Goal: Contribute content

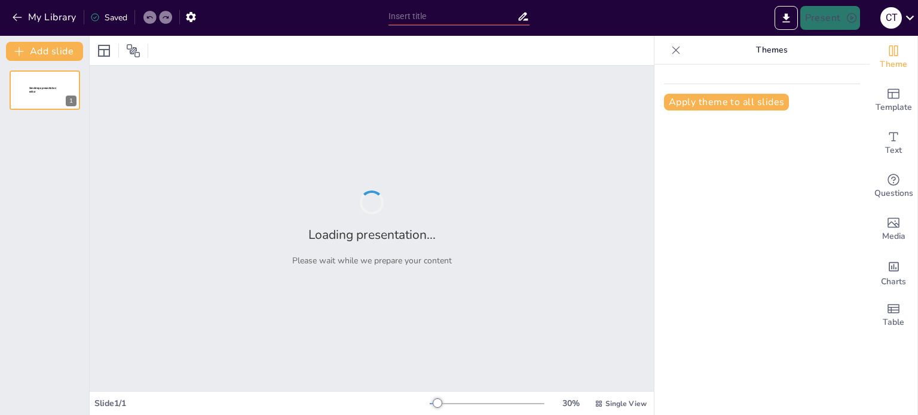
type input "Взаємодія прав та обов'язків учнів у навчальному середовищі"
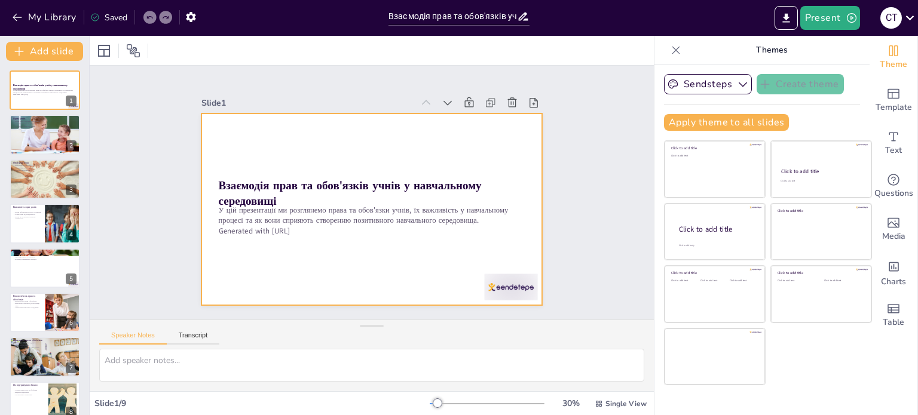
click at [424, 262] on div at bounding box center [370, 209] width 359 height 226
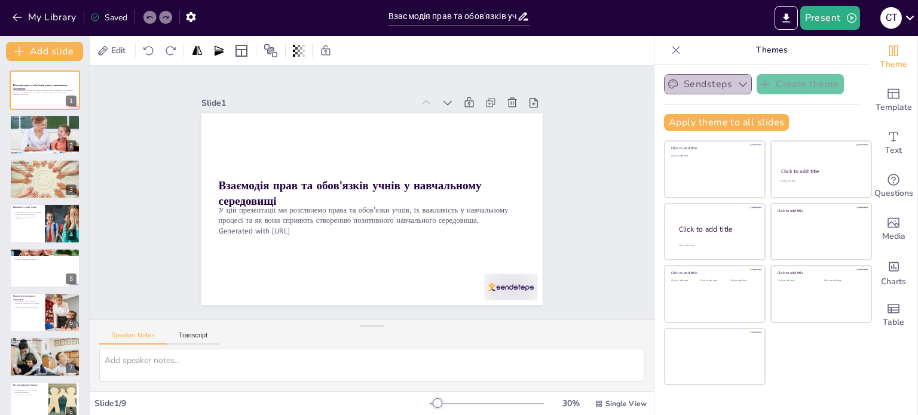
click at [697, 78] on button "Sendsteps" at bounding box center [708, 84] width 88 height 20
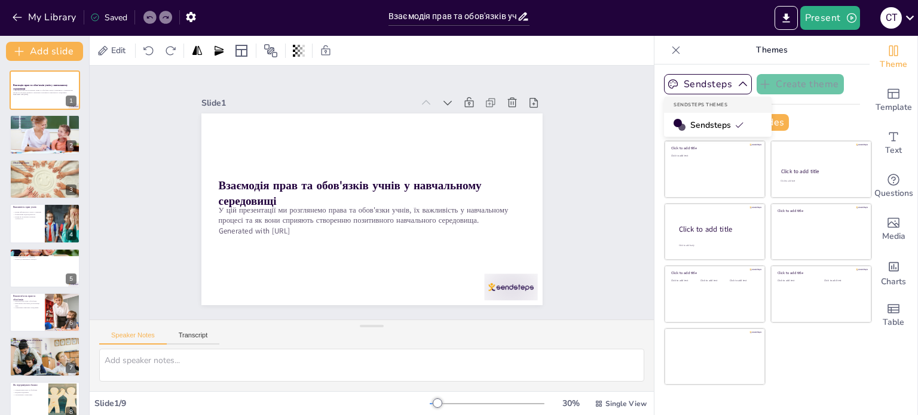
click at [712, 122] on span "Sendsteps" at bounding box center [717, 125] width 54 height 11
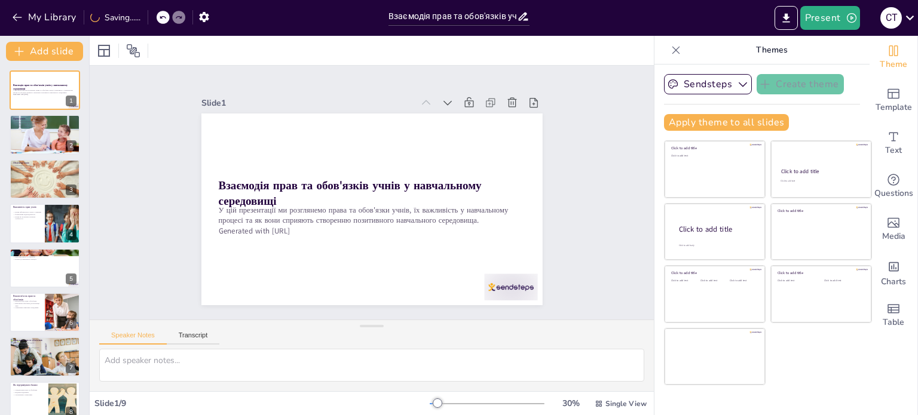
click at [579, 199] on div "Slide 1 Взаємодія прав та обов'язків учнів у навчальному середовищі У цій презе…" at bounding box center [371, 192] width 587 height 311
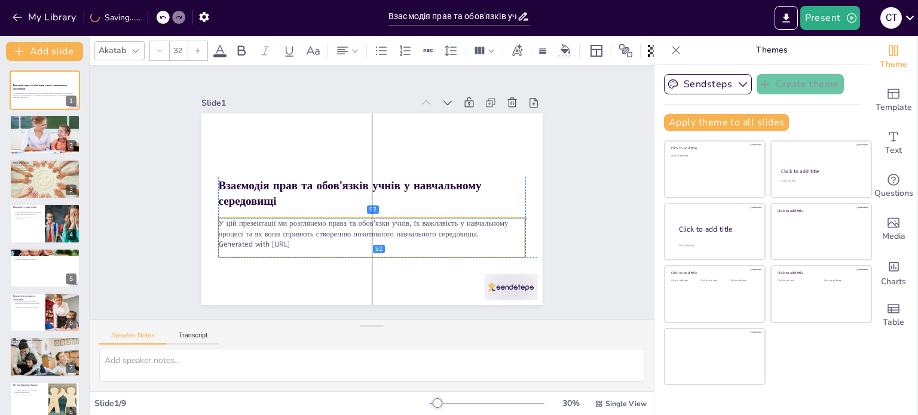
drag, startPoint x: 308, startPoint y: 206, endPoint x: 310, endPoint y: 219, distance: 12.7
click at [310, 219] on p "У цій презентації ми розглянемо права та обов'язки учнів, їх важливість у навча…" at bounding box center [371, 229] width 307 height 22
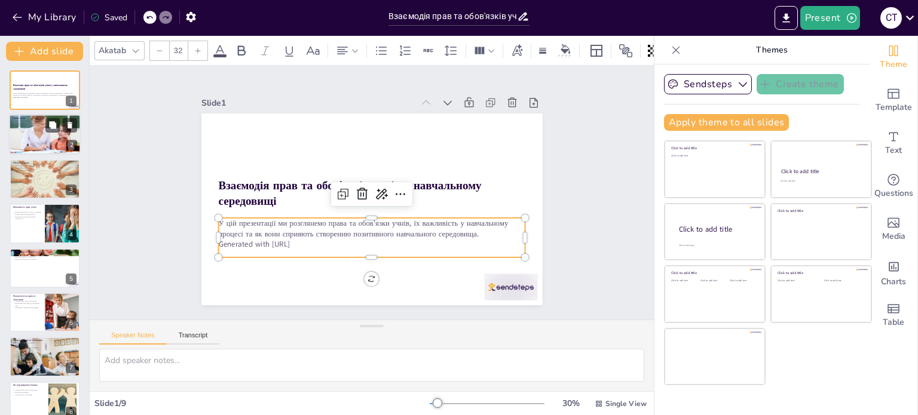
click at [35, 125] on p "Участь у позакласних заходах" at bounding box center [45, 125] width 65 height 2
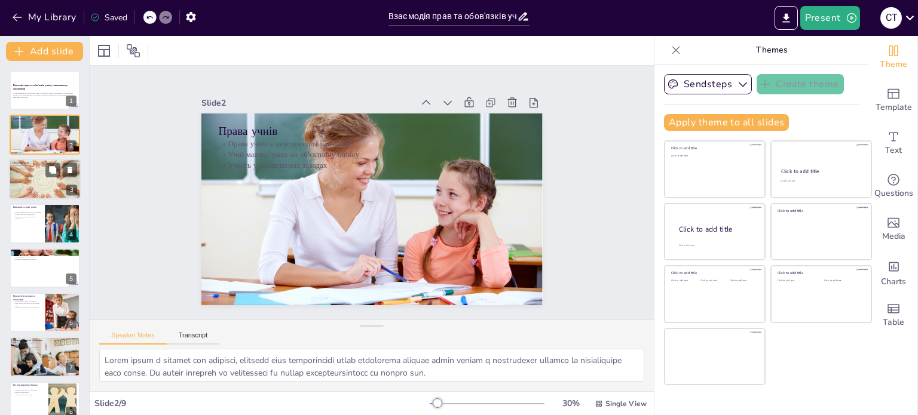
click at [54, 188] on div at bounding box center [45, 179] width 72 height 48
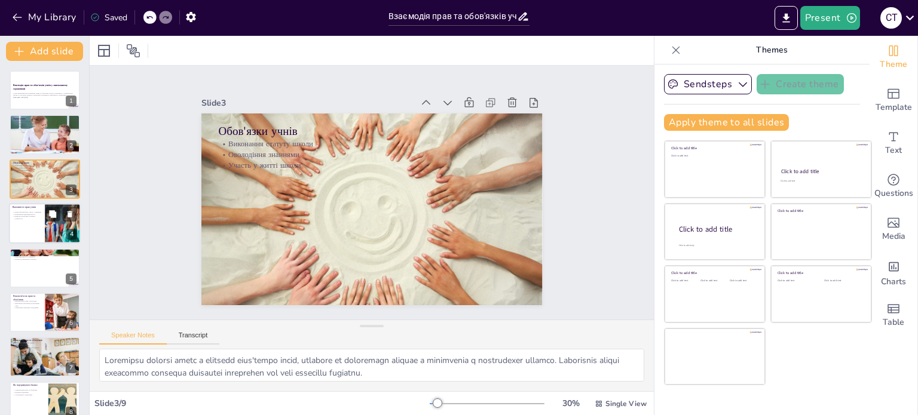
click at [65, 238] on div at bounding box center [63, 223] width 72 height 41
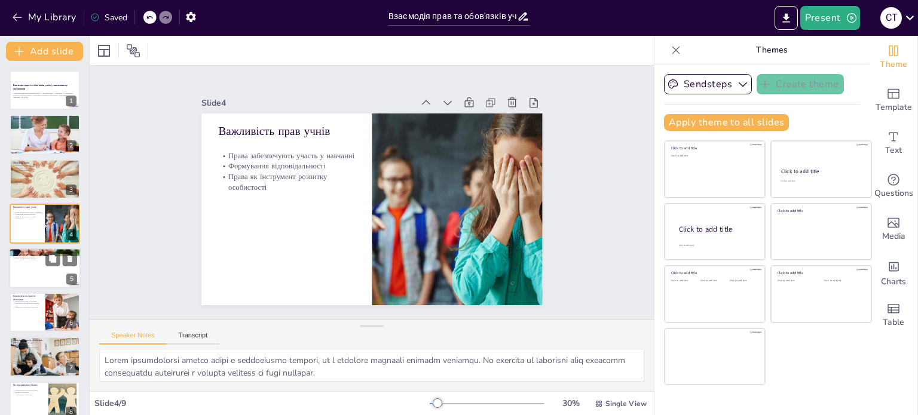
click at [42, 272] on div at bounding box center [45, 268] width 72 height 41
type textarea "Loremipsum dolorsitam c adipi e seddoeiu temporin utla'etdol magna. Aliquaenim …"
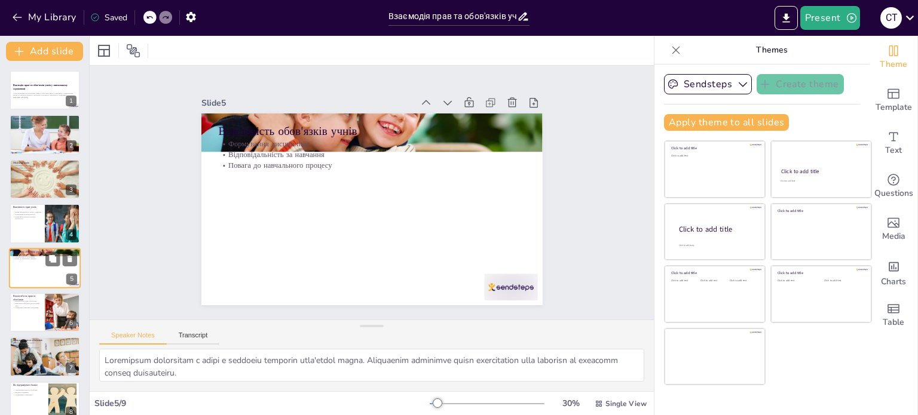
scroll to position [30, 0]
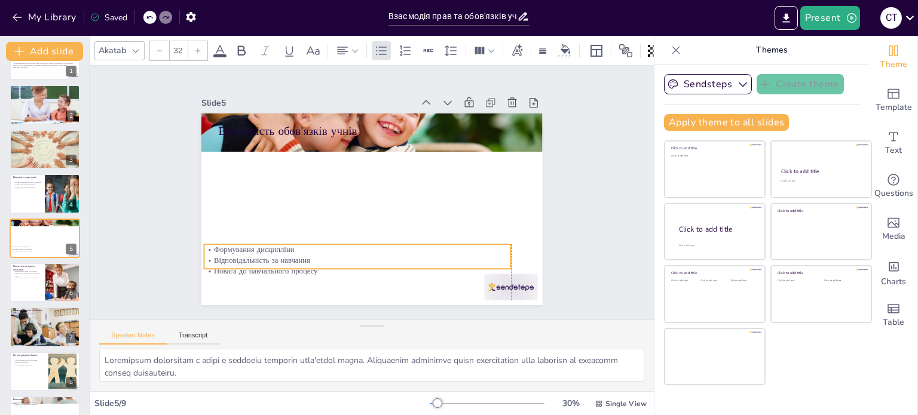
drag, startPoint x: 277, startPoint y: 136, endPoint x: 265, endPoint y: 242, distance: 106.4
click at [265, 242] on p "Формування дисципліни" at bounding box center [351, 247] width 307 height 42
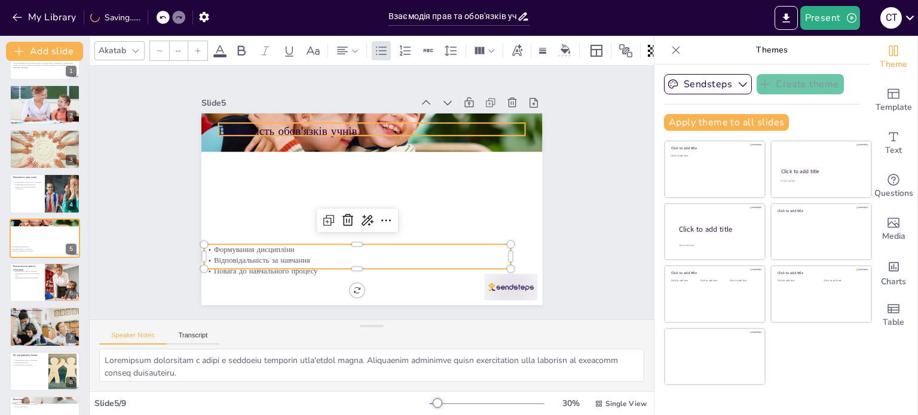
type input "48"
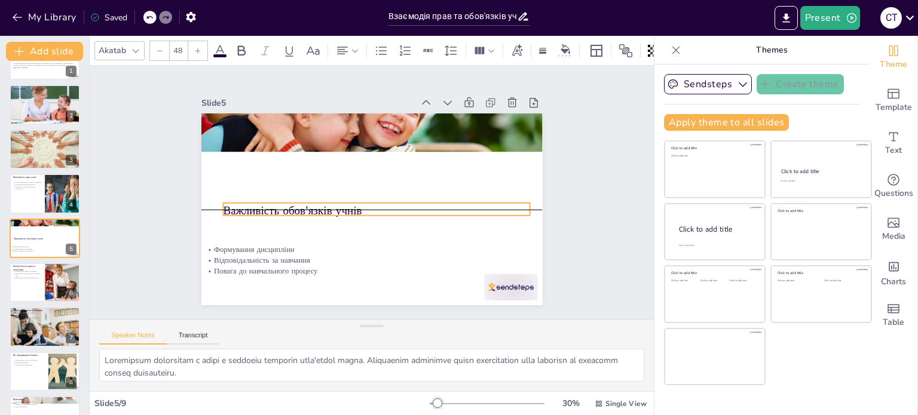
drag, startPoint x: 294, startPoint y: 124, endPoint x: 300, endPoint y: 201, distance: 77.3
click at [300, 203] on p "Важливість обов'язків учнів" at bounding box center [376, 211] width 307 height 16
click at [218, 54] on span at bounding box center [219, 55] width 13 height 3
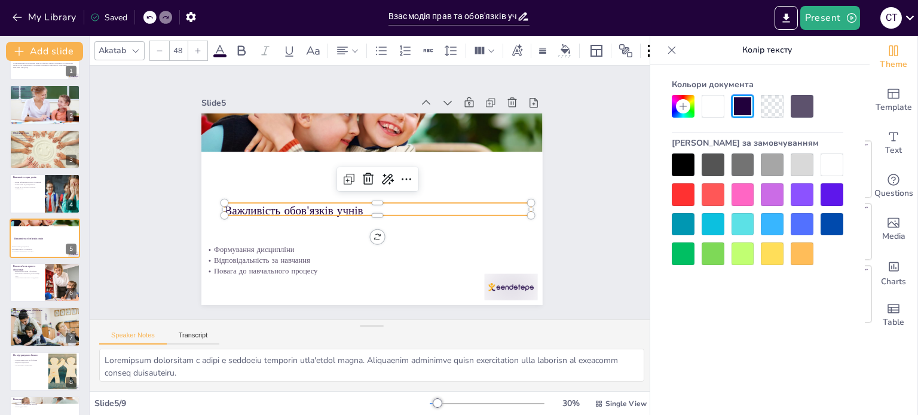
click at [832, 197] on div at bounding box center [831, 194] width 23 height 23
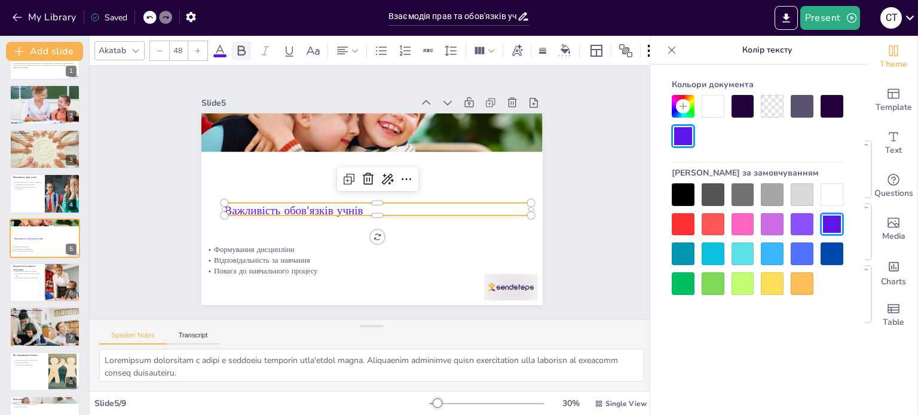
click at [243, 45] on icon at bounding box center [242, 50] width 8 height 10
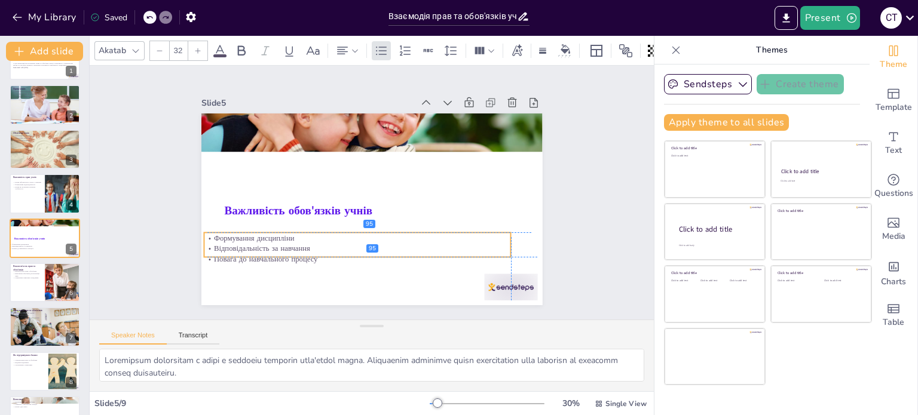
drag, startPoint x: 278, startPoint y: 267, endPoint x: 282, endPoint y: 260, distance: 8.0
click at [282, 260] on p "Повага до навчального процесу" at bounding box center [350, 257] width 307 height 42
click at [197, 47] on icon at bounding box center [197, 50] width 7 height 7
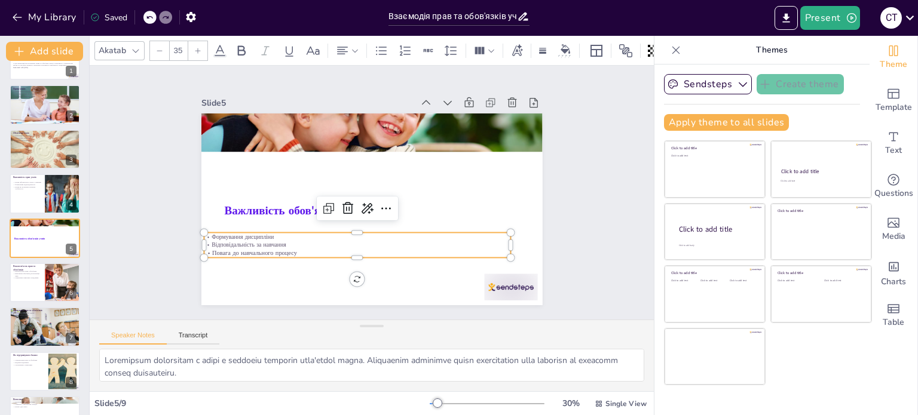
click at [197, 48] on icon at bounding box center [197, 50] width 5 height 5
click at [198, 47] on icon at bounding box center [197, 50] width 7 height 7
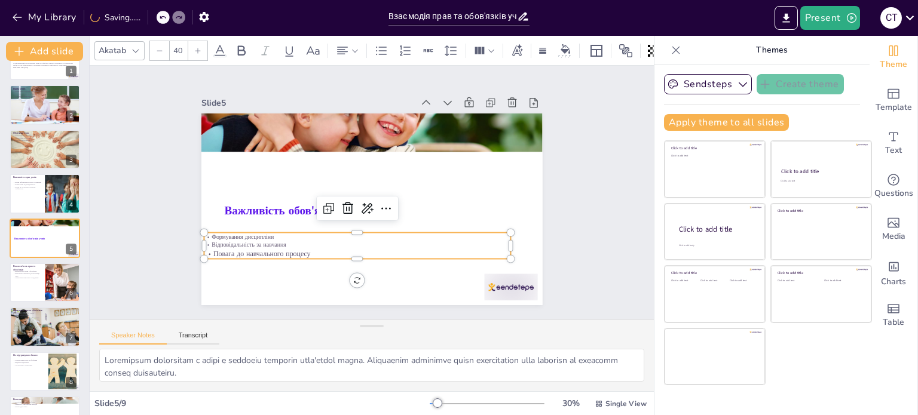
click at [198, 47] on icon at bounding box center [197, 50] width 7 height 7
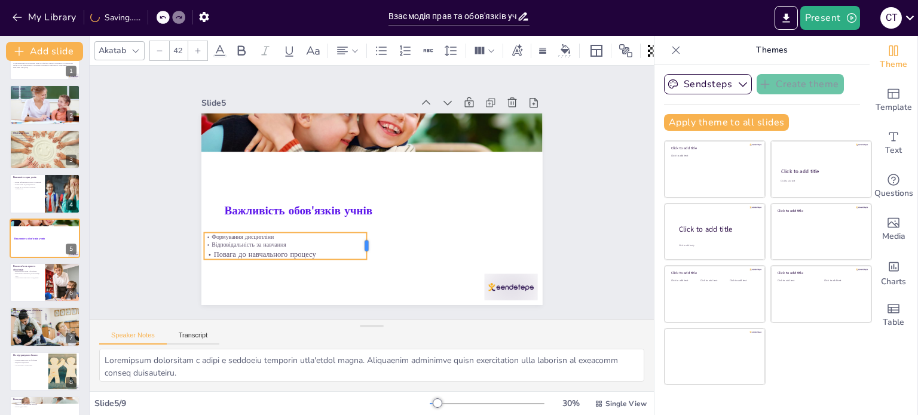
drag, startPoint x: 503, startPoint y: 243, endPoint x: 359, endPoint y: 246, distance: 144.0
click at [367, 246] on div at bounding box center [372, 245] width 10 height 27
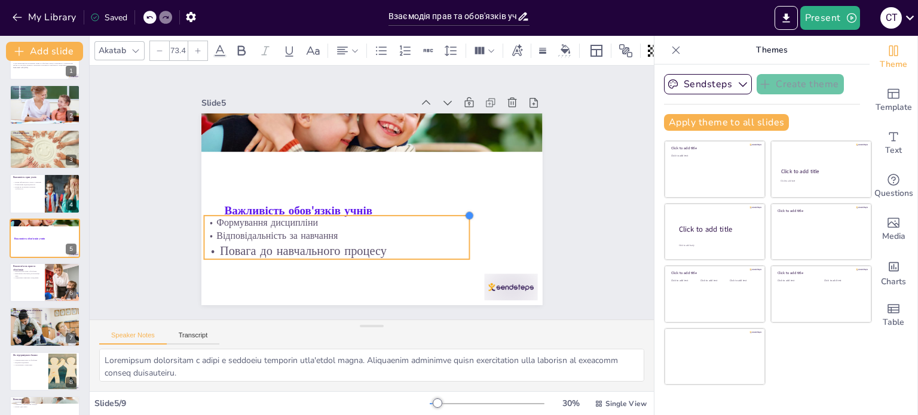
type input "73.9"
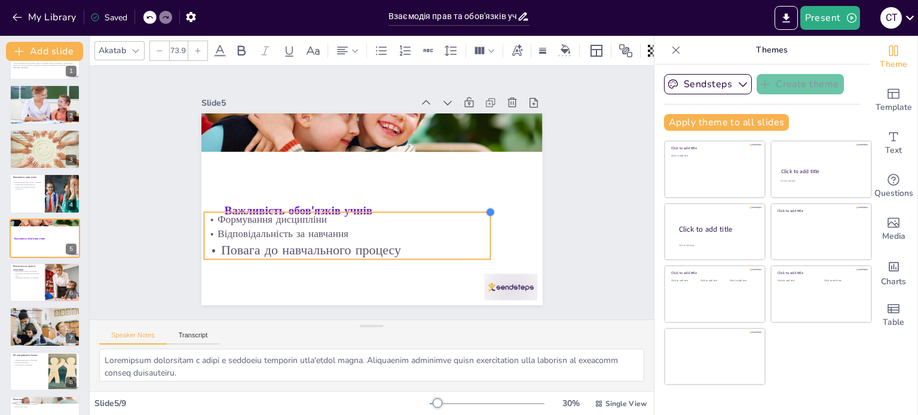
drag, startPoint x: 356, startPoint y: 224, endPoint x: 480, endPoint y: 222, distance: 123.7
click at [480, 222] on div "Важливість обов'язків учнів Формування дисципліни Відповідальність за навчання …" at bounding box center [370, 209] width 359 height 226
drag, startPoint x: 363, startPoint y: 238, endPoint x: 369, endPoint y: 252, distance: 15.0
click at [369, 252] on p "Повага до навчального процесу" at bounding box center [347, 250] width 287 height 19
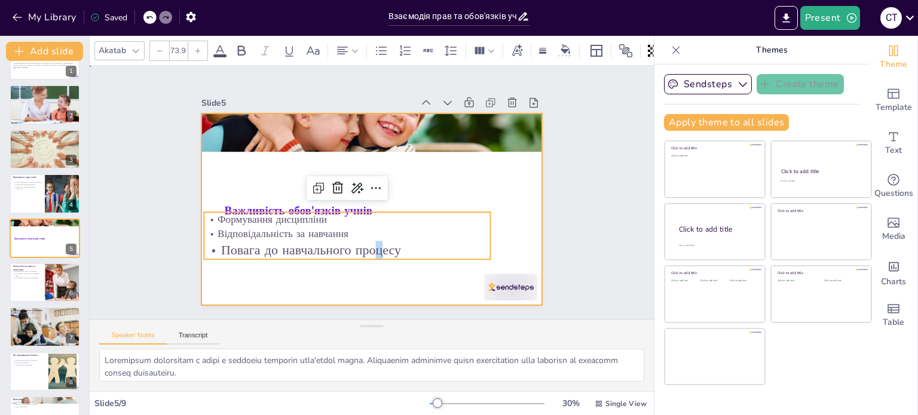
click at [397, 283] on div at bounding box center [371, 210] width 341 height 192
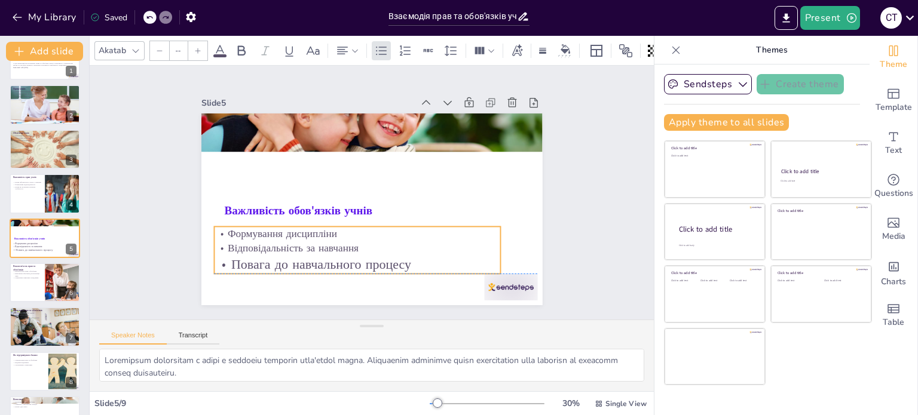
drag, startPoint x: 391, startPoint y: 234, endPoint x: 402, endPoint y: 248, distance: 17.6
click at [402, 248] on p "Відповідальність за навчання" at bounding box center [357, 248] width 287 height 14
click at [79, 191] on div "Важливість прав учнів Права забезпечують участь у навчанні Формування відповіда…" at bounding box center [45, 193] width 71 height 39
type textarea "Lorem ipsumdolorsi ametco adipi e seddoeiusmo tempori, ut l etdolore magnaali e…"
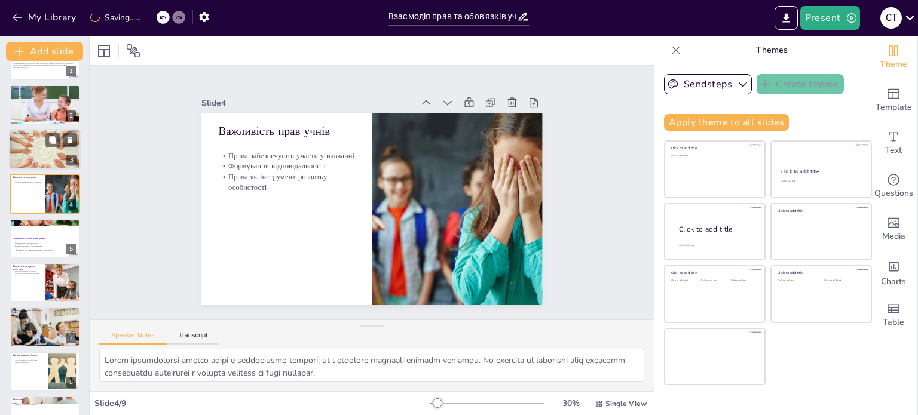
scroll to position [0, 0]
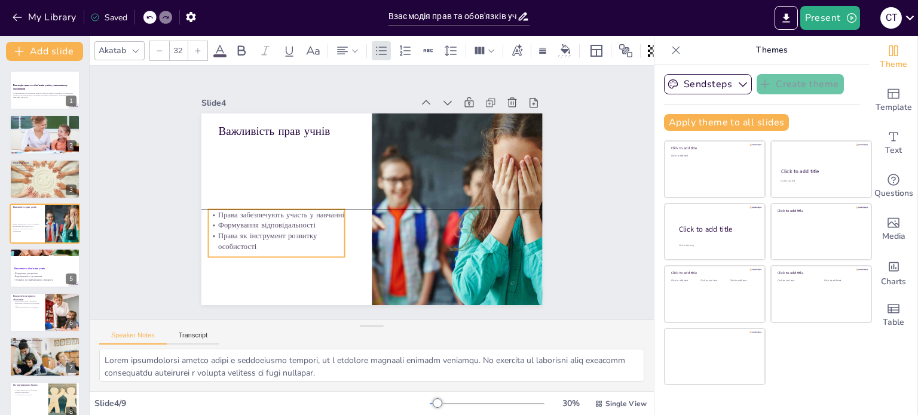
drag, startPoint x: 256, startPoint y: 173, endPoint x: 246, endPoint y: 230, distance: 57.8
click at [247, 231] on p "Права як інструмент розвитку особистості" at bounding box center [269, 220] width 138 height 49
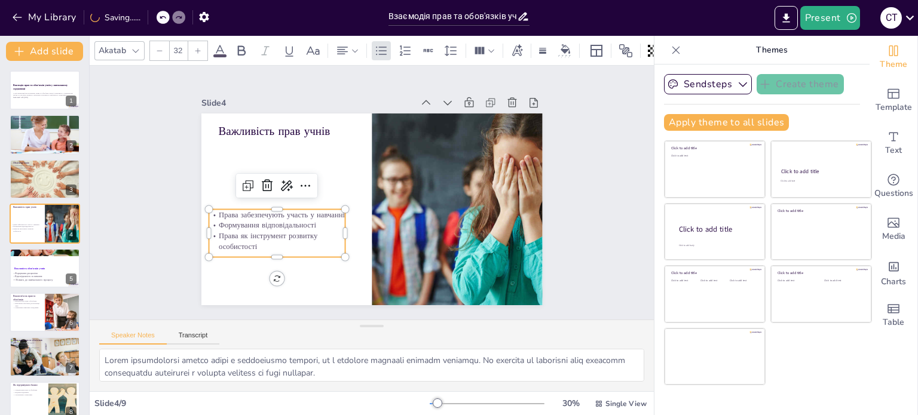
click at [196, 47] on icon at bounding box center [197, 50] width 7 height 7
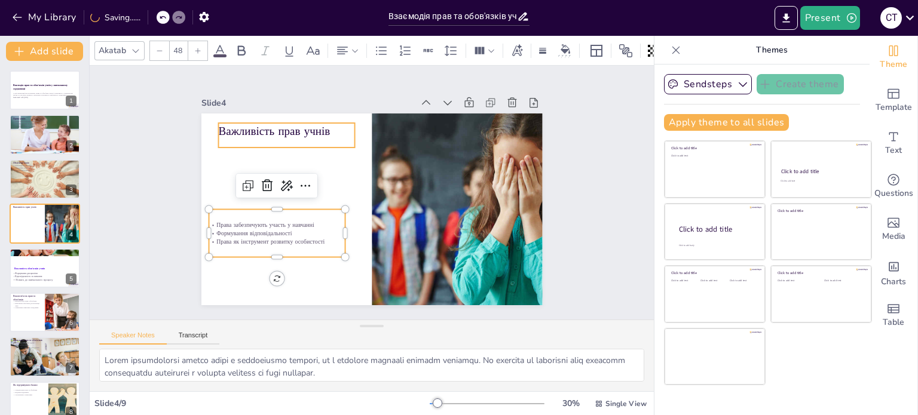
click at [264, 128] on p "Важливість прав учнів" at bounding box center [300, 115] width 137 height 44
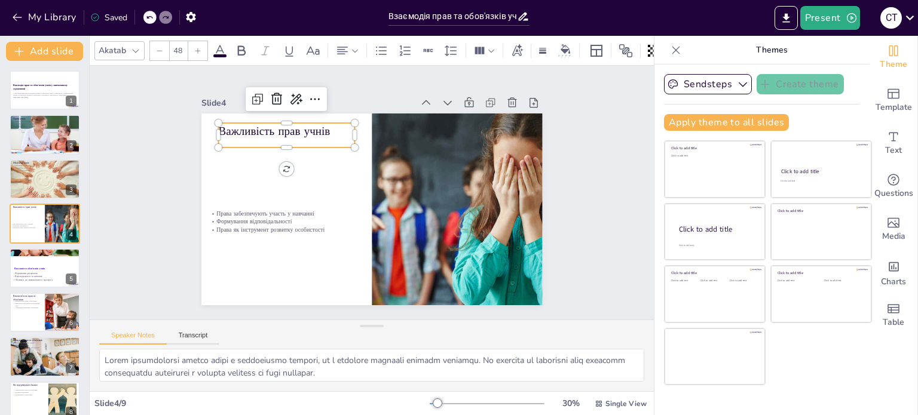
drag, startPoint x: 213, startPoint y: 47, endPoint x: 258, endPoint y: 53, distance: 44.6
click at [213, 47] on icon at bounding box center [220, 51] width 14 height 14
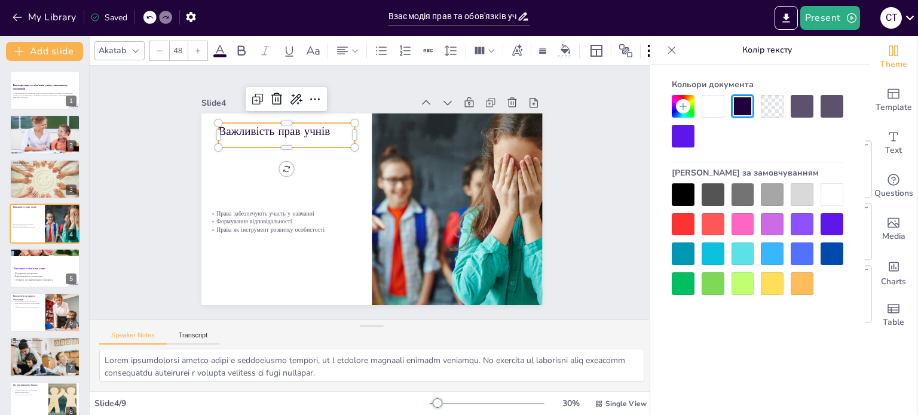
click at [676, 134] on div at bounding box center [683, 136] width 23 height 23
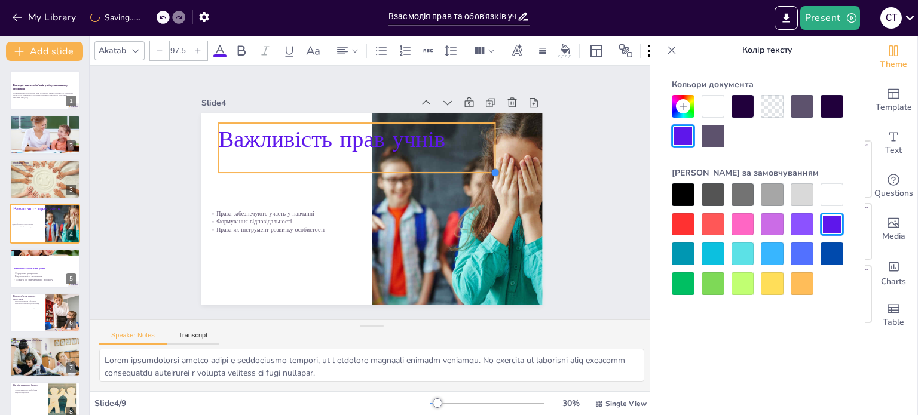
drag, startPoint x: 345, startPoint y: 140, endPoint x: 332, endPoint y: 166, distance: 28.1
click at [332, 166] on div "Важливість прав учнів Права забезпечують участь у навчанні Формування відповіда…" at bounding box center [370, 209] width 359 height 226
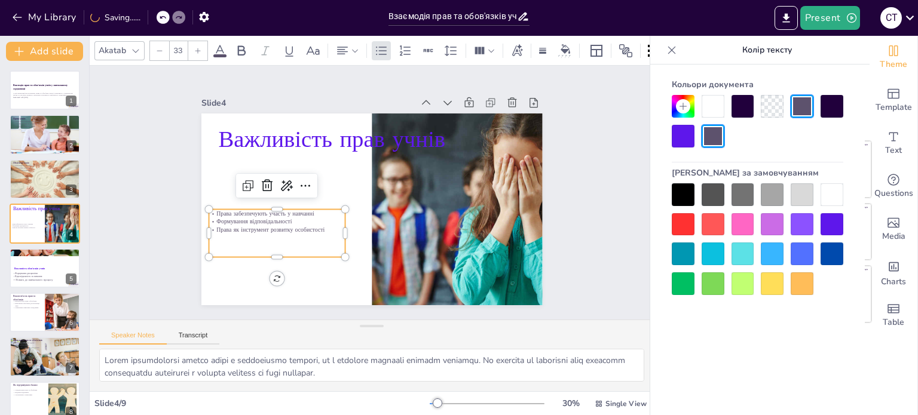
click at [287, 219] on p "Права як інструмент розвитку особистості" at bounding box center [270, 188] width 128 height 63
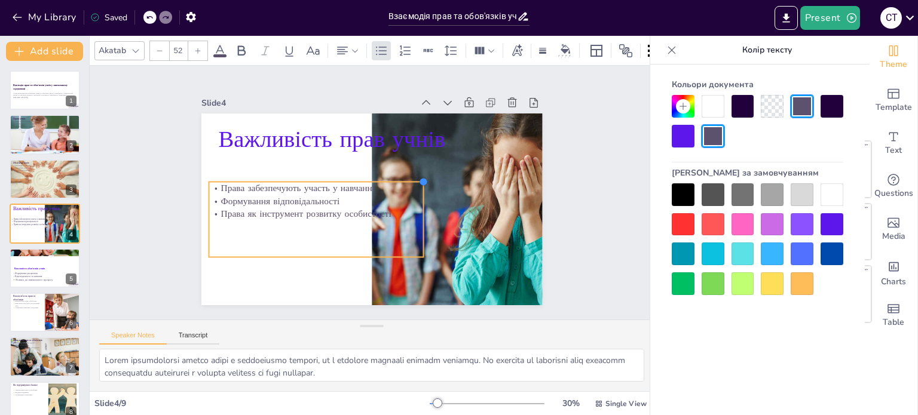
type input "52.4"
drag, startPoint x: 337, startPoint y: 204, endPoint x: 408, endPoint y: 176, distance: 76.5
click at [408, 176] on div "Важливість прав учнів Права забезпечують участь у навчанні Формування відповіда…" at bounding box center [371, 210] width 341 height 192
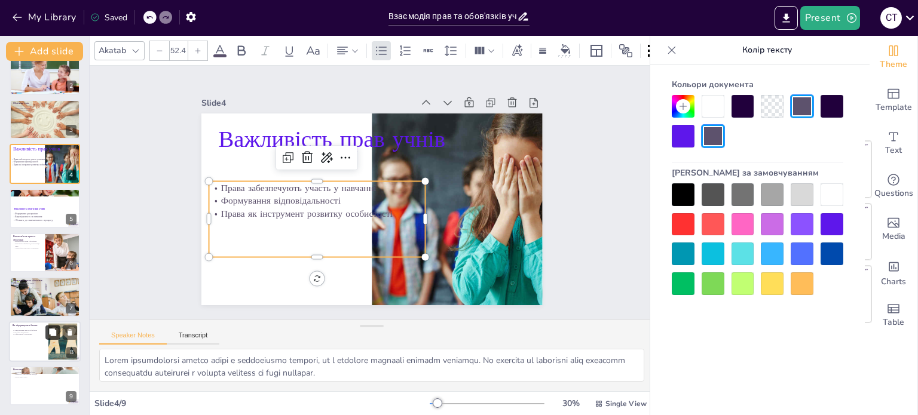
click at [50, 332] on icon at bounding box center [52, 332] width 7 height 7
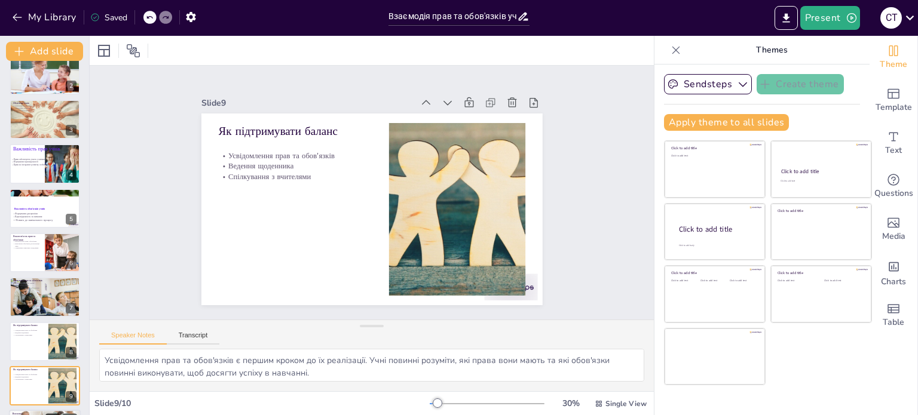
scroll to position [105, 0]
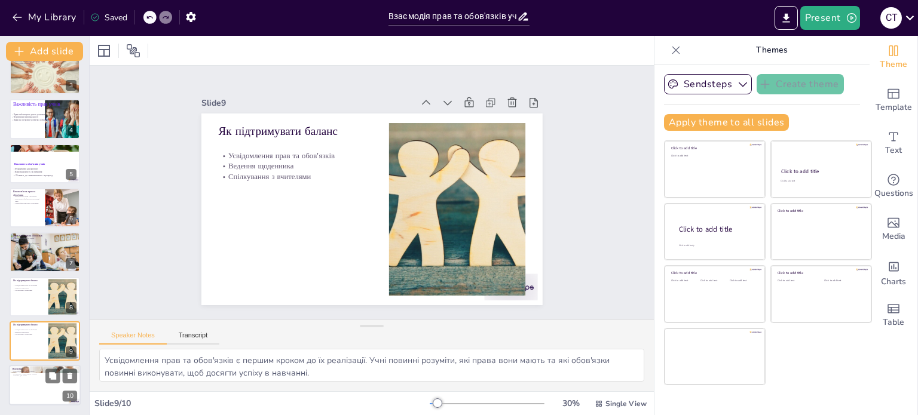
click at [42, 376] on p "Баланс для успіху" at bounding box center [45, 376] width 65 height 2
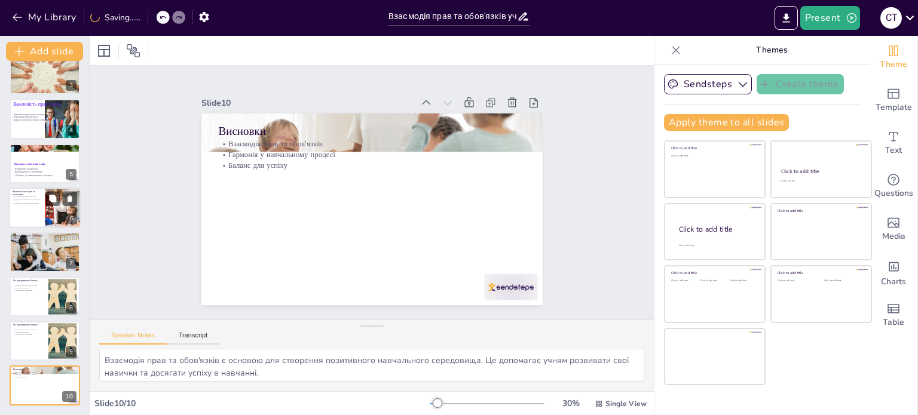
click at [22, 195] on p "Взаємозв'язок прав і обов'язків" at bounding box center [27, 196] width 29 height 2
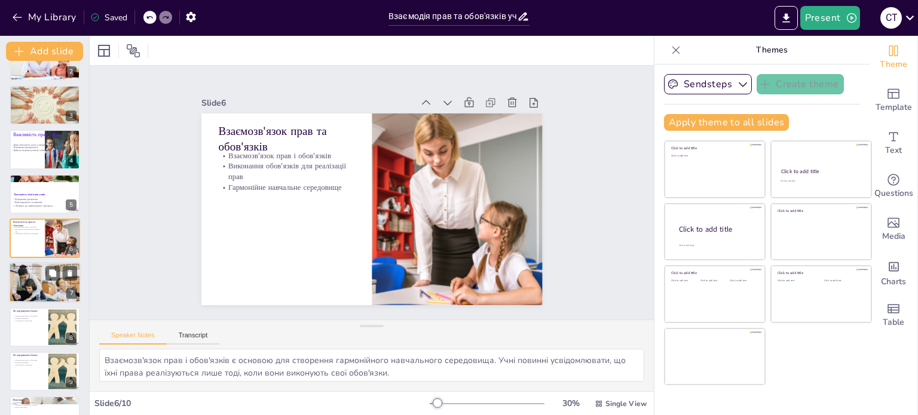
click at [36, 286] on div at bounding box center [45, 283] width 72 height 48
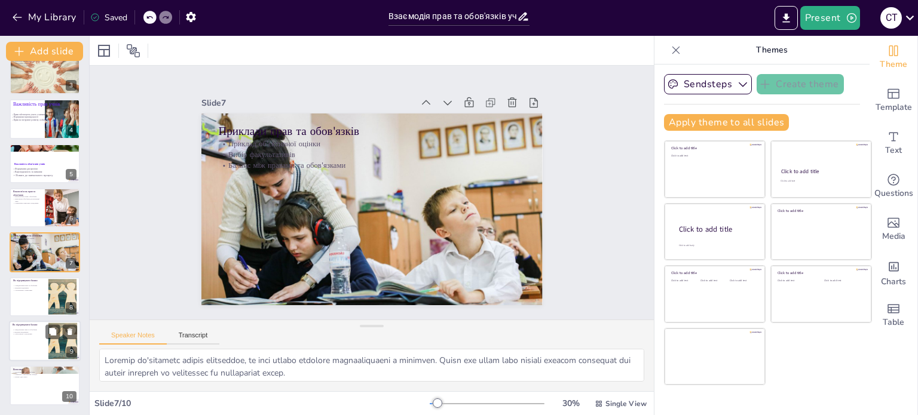
click at [38, 321] on div "Як підтримувати баланс Усвідомлення прав та обов'язків Ведення щоденника Спілку…" at bounding box center [45, 341] width 72 height 41
type textarea "Усвідомлення прав та обов'язків є першим кроком до їх реалізації. Учні повинні …"
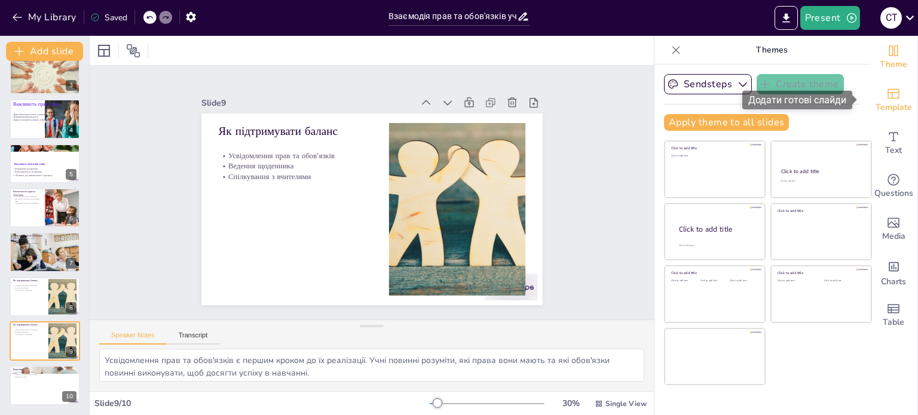
click at [887, 98] on icon "Add ready made slides" at bounding box center [893, 94] width 12 height 10
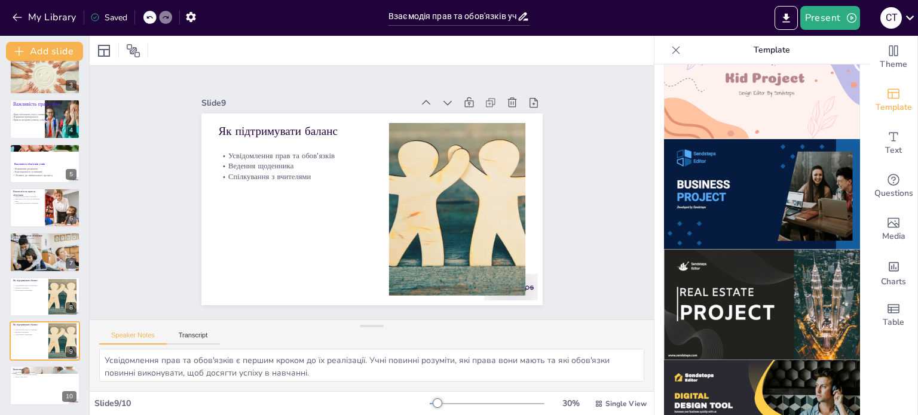
scroll to position [956, 0]
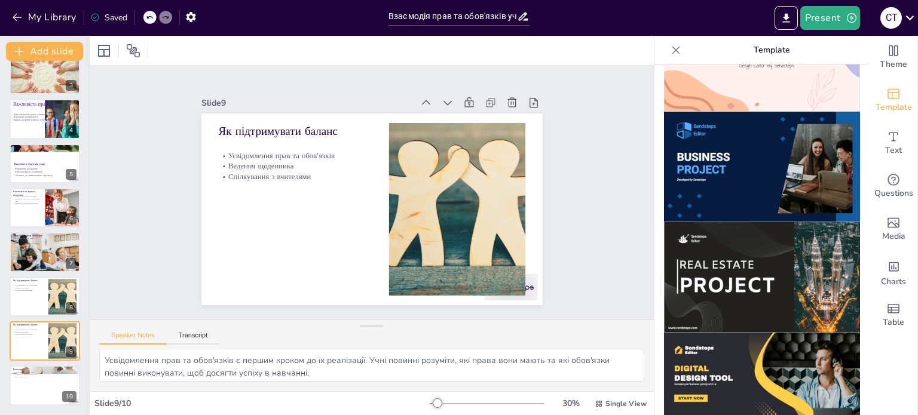
click at [743, 150] on img at bounding box center [762, 167] width 196 height 111
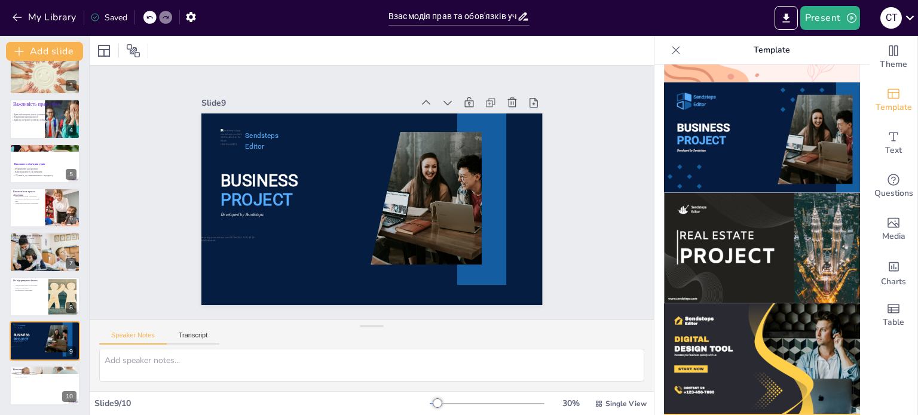
scroll to position [806, 0]
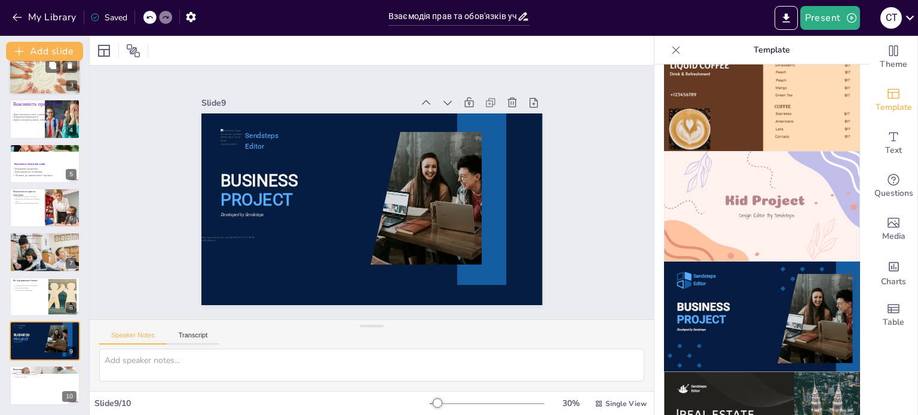
click at [44, 78] on div at bounding box center [45, 75] width 72 height 48
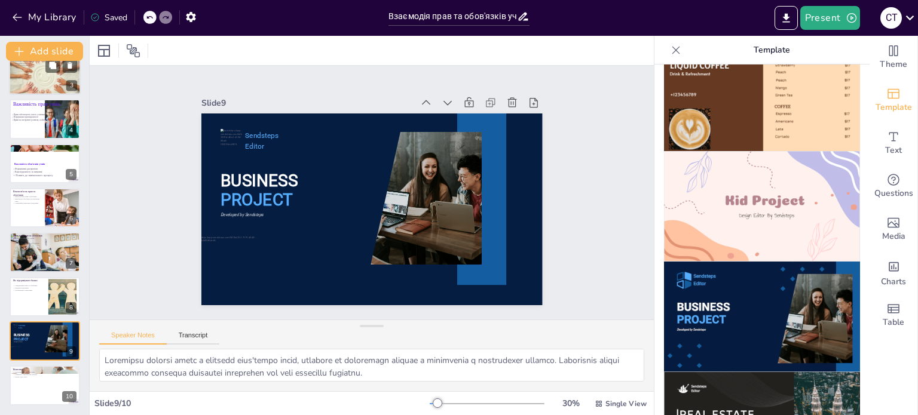
scroll to position [0, 0]
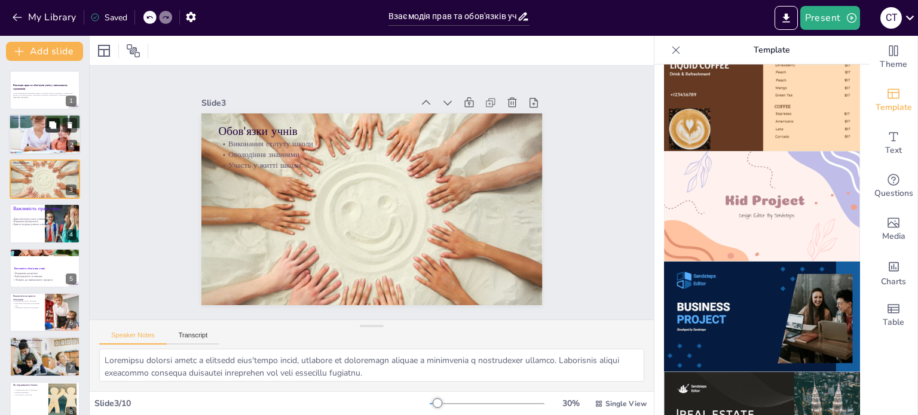
click at [54, 130] on button at bounding box center [52, 125] width 14 height 14
type textarea "Lorem ipsum d sitamet con adipisci, elitsedd eius temporincidi utlab etdolorema…"
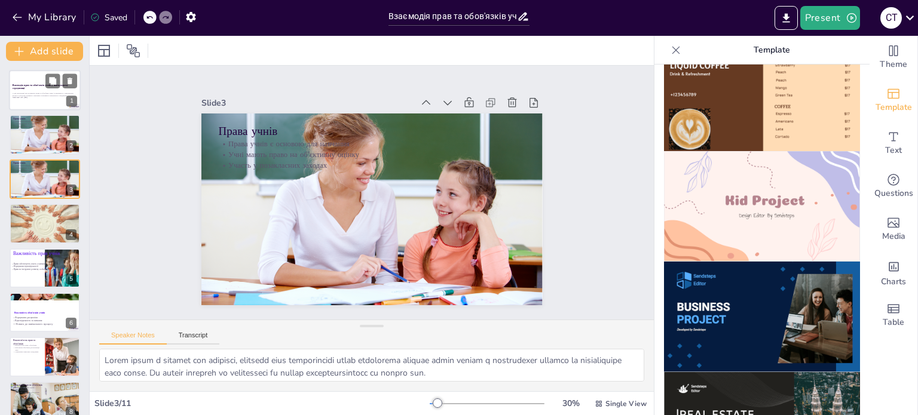
click at [56, 93] on p "У цій презентації ми розглянемо права та обов'язки учнів, їх важливість у навча…" at bounding box center [45, 94] width 65 height 4
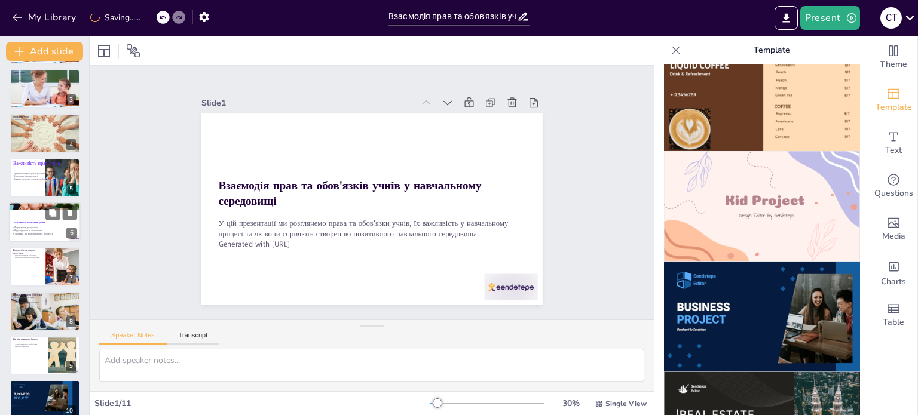
scroll to position [148, 0]
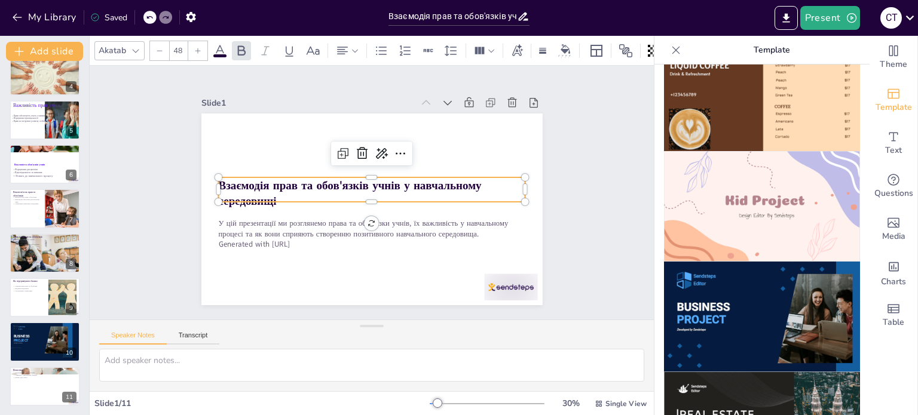
click at [420, 186] on strong "Взаємодія прав та обов'язків учнів у навчальному середовищі" at bounding box center [349, 192] width 263 height 31
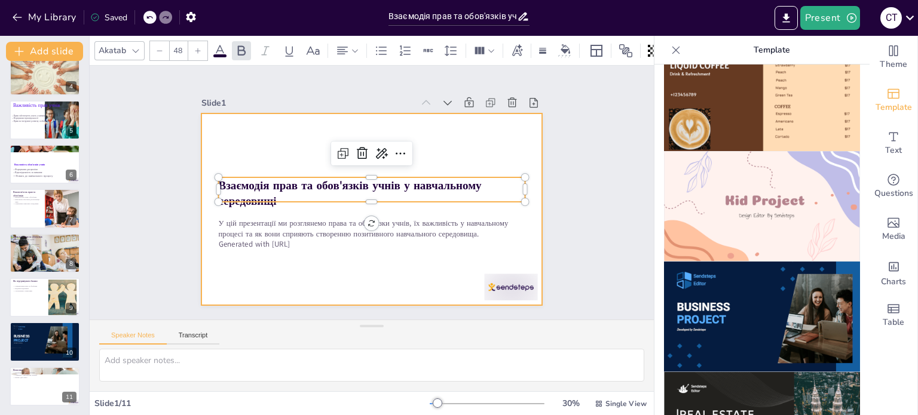
click at [477, 121] on div at bounding box center [369, 209] width 359 height 226
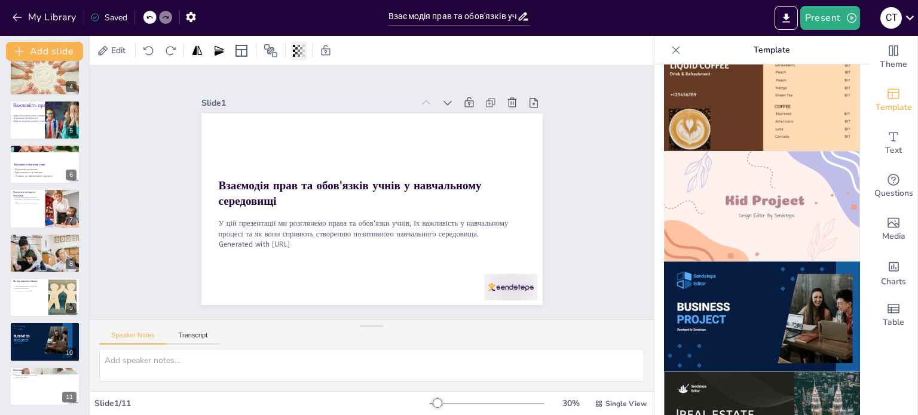
click at [301, 50] on icon at bounding box center [299, 51] width 12 height 12
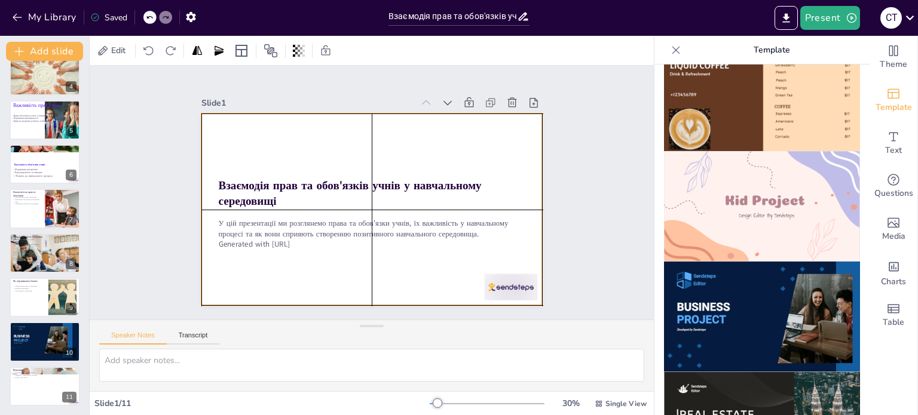
click at [364, 142] on div at bounding box center [371, 210] width 341 height 192
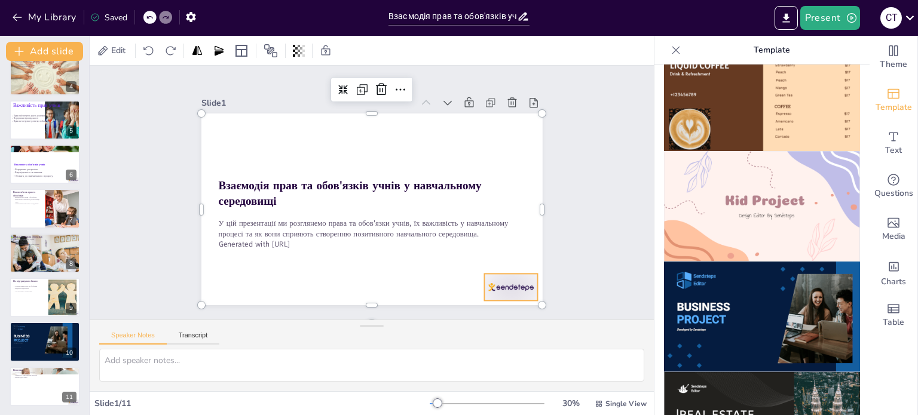
click at [489, 285] on div at bounding box center [500, 301] width 56 height 32
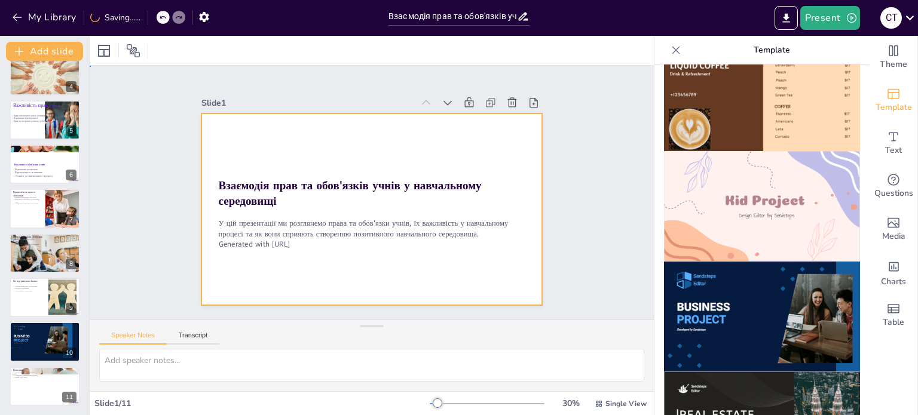
click at [490, 276] on div at bounding box center [371, 210] width 341 height 192
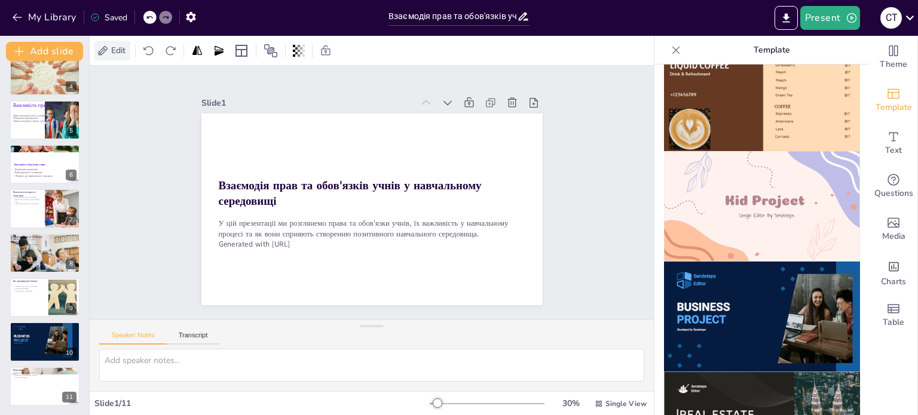
click at [98, 50] on icon at bounding box center [103, 51] width 12 height 12
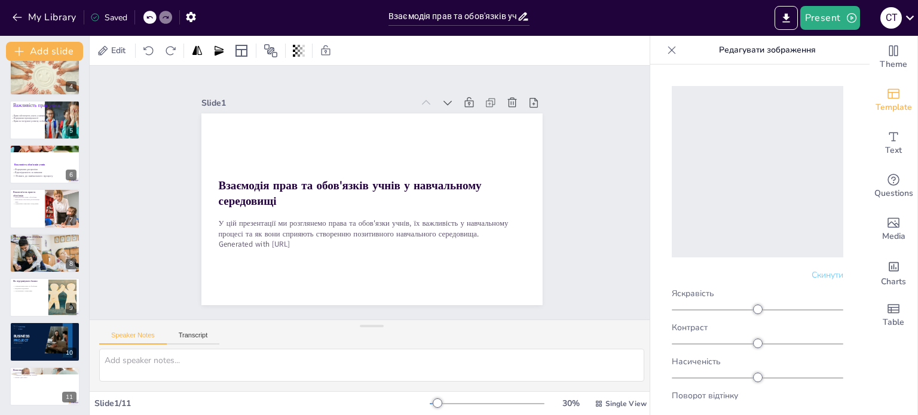
scroll to position [60, 0]
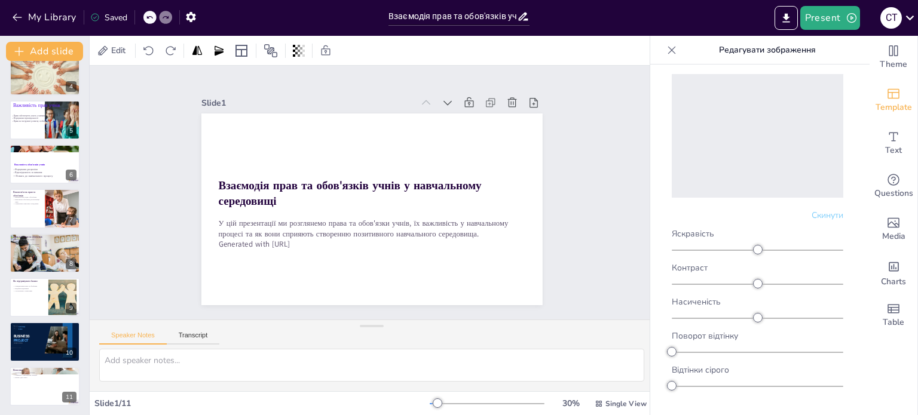
click at [811, 210] on font "Скинути" at bounding box center [827, 215] width 32 height 11
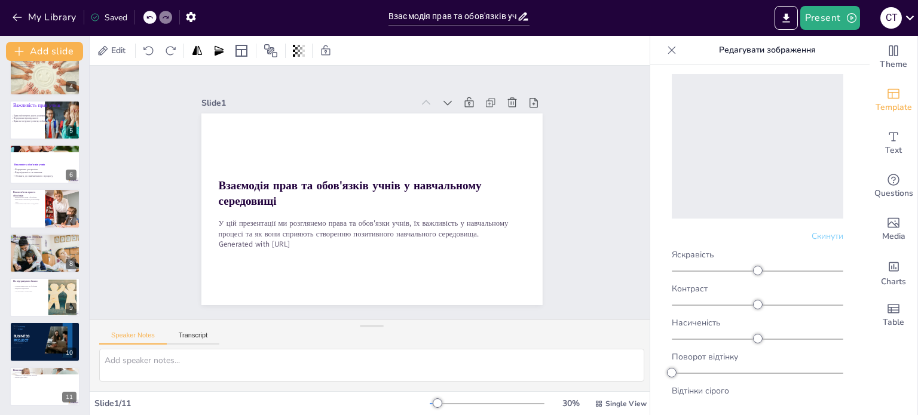
scroll to position [0, 0]
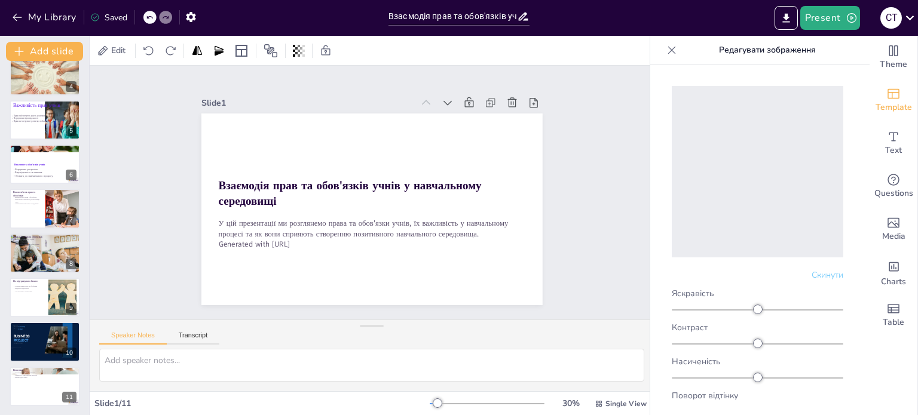
click at [767, 194] on div at bounding box center [757, 171] width 171 height 171
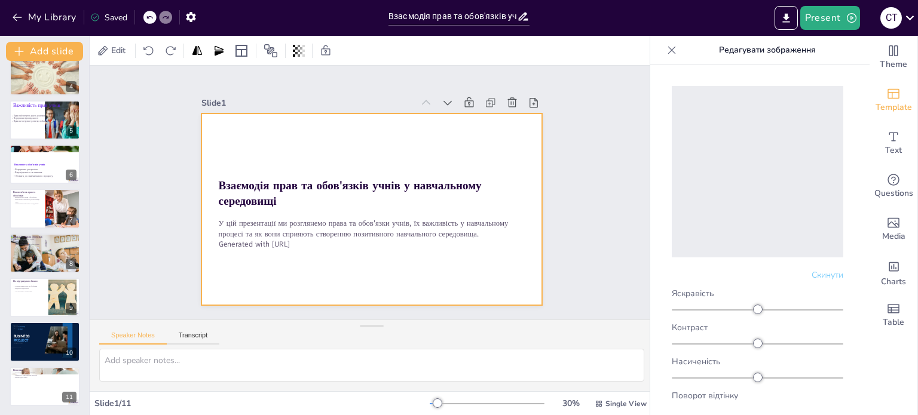
click at [353, 126] on div at bounding box center [370, 209] width 359 height 226
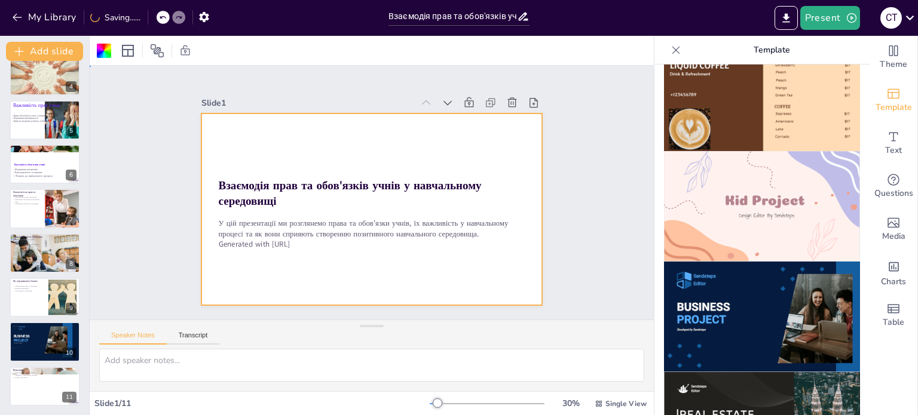
click at [353, 126] on div at bounding box center [371, 210] width 341 height 192
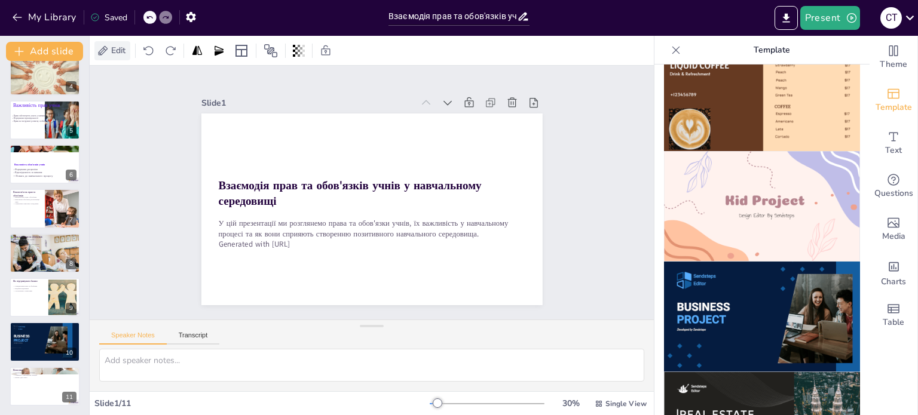
click at [115, 50] on span "Edit" at bounding box center [118, 50] width 19 height 11
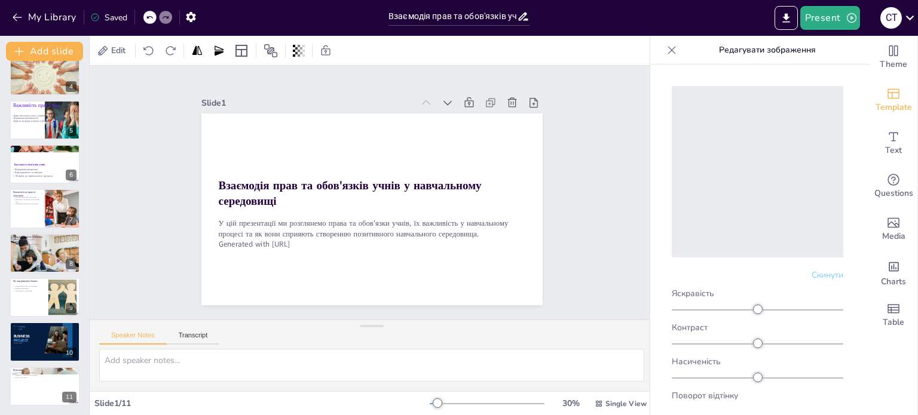
click at [788, 102] on div at bounding box center [757, 171] width 171 height 171
click at [767, 47] on font "Редагувати зображення" at bounding box center [767, 49] width 97 height 11
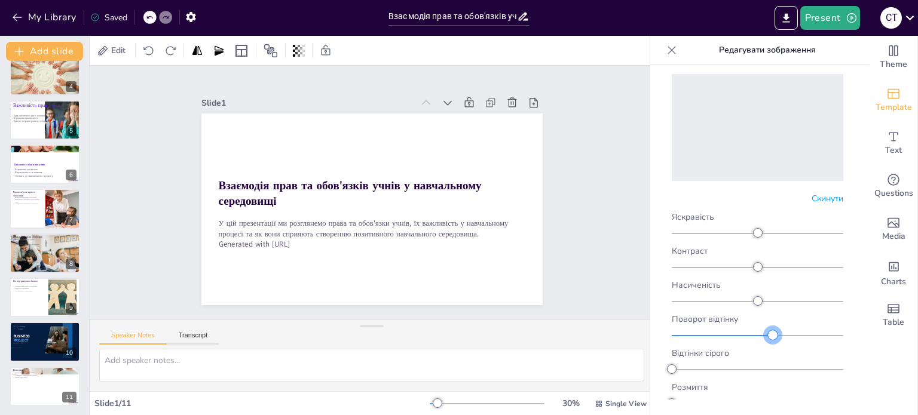
drag, startPoint x: 672, startPoint y: 330, endPoint x: 735, endPoint y: 339, distance: 63.3
click at [768, 330] on div at bounding box center [773, 335] width 10 height 10
drag, startPoint x: 679, startPoint y: 359, endPoint x: 775, endPoint y: 360, distance: 96.2
click at [775, 365] on div at bounding box center [757, 370] width 171 height 10
drag, startPoint x: 669, startPoint y: 392, endPoint x: 771, endPoint y: 391, distance: 102.8
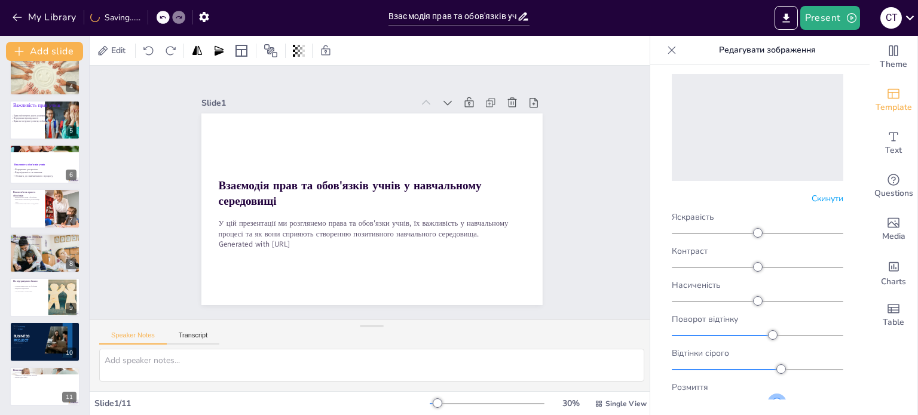
click at [772, 399] on div at bounding box center [777, 404] width 10 height 10
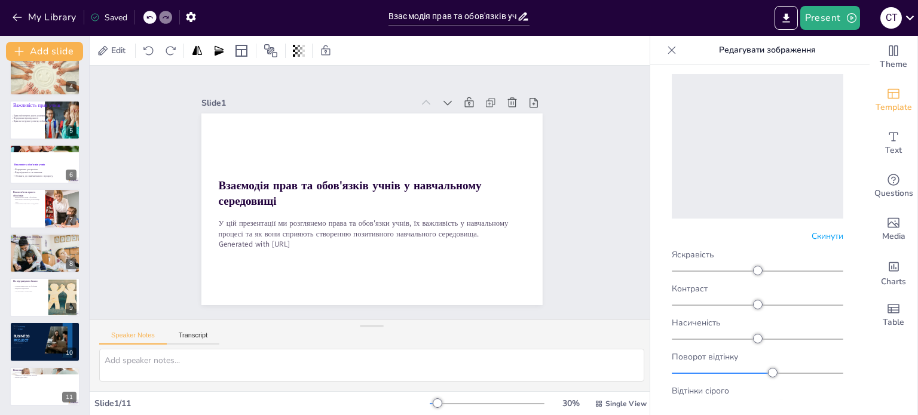
scroll to position [0, 0]
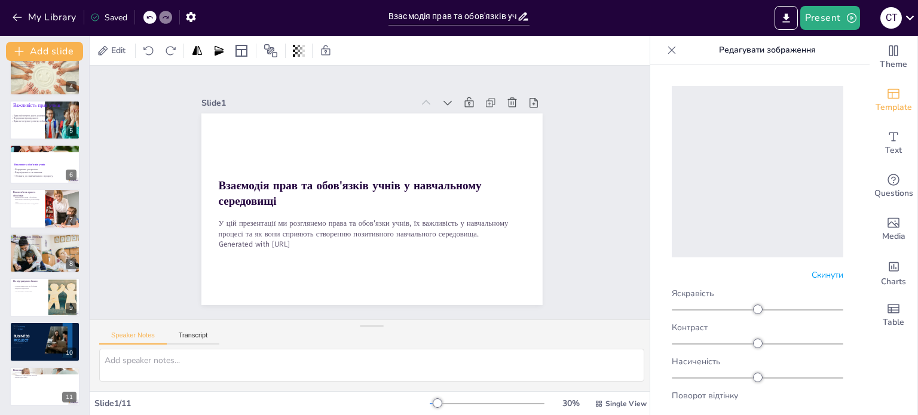
click at [799, 204] on div at bounding box center [757, 171] width 171 height 171
click at [811, 269] on font "Скинути" at bounding box center [827, 274] width 32 height 11
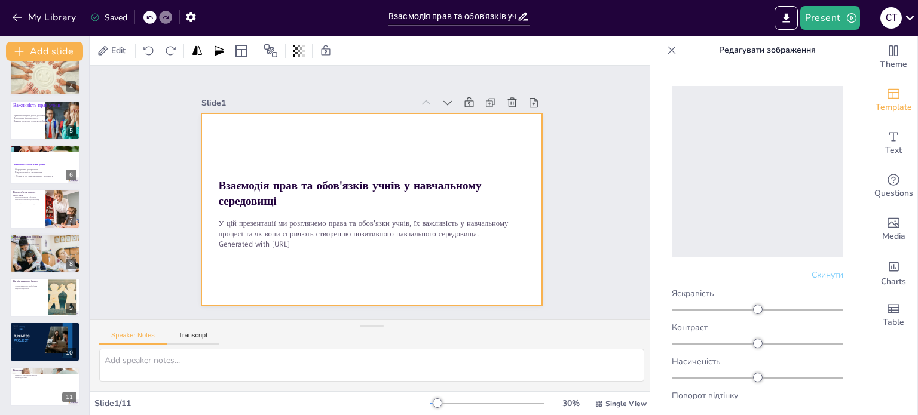
click at [399, 142] on div at bounding box center [371, 210] width 341 height 192
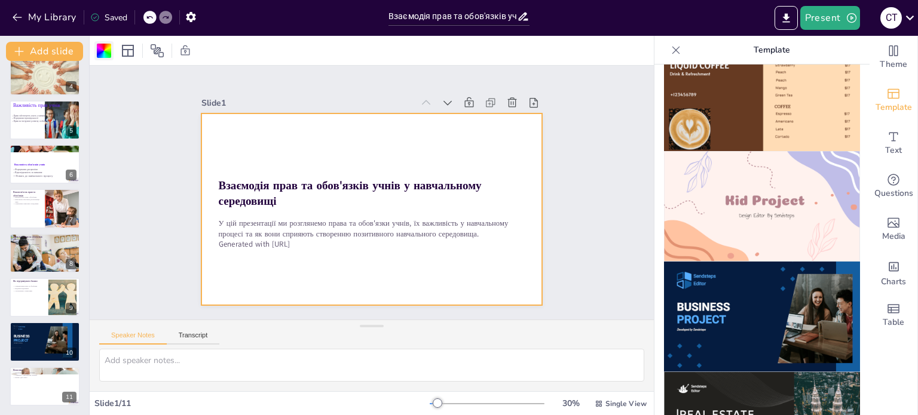
click at [112, 53] on div at bounding box center [103, 50] width 19 height 19
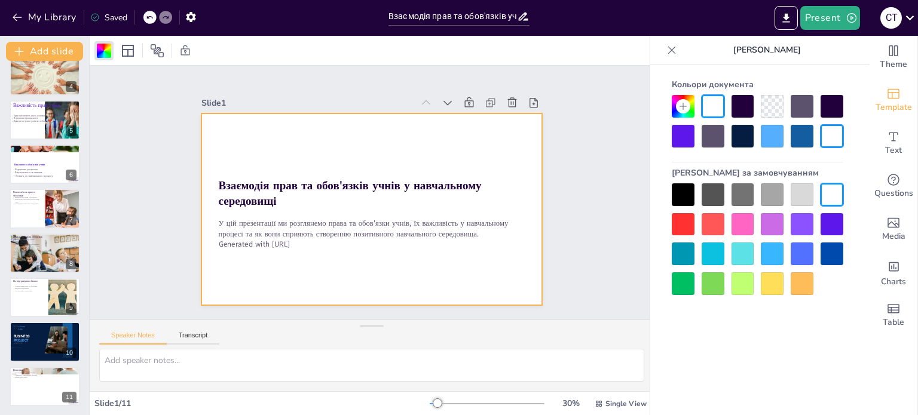
click at [767, 254] on div at bounding box center [772, 254] width 23 height 23
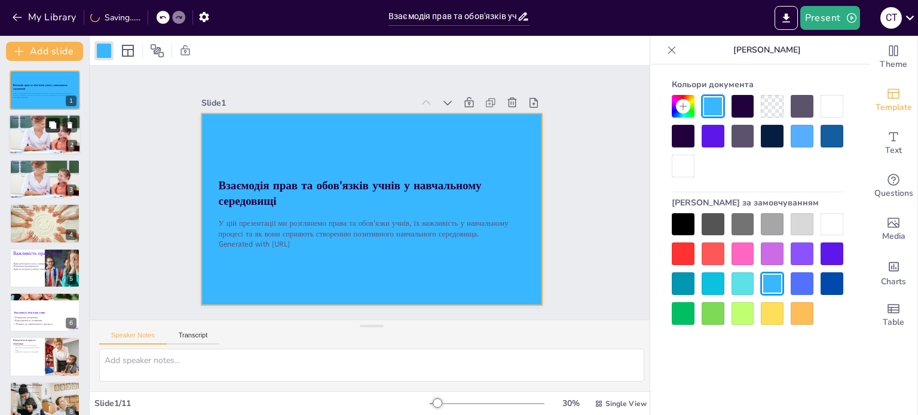
click at [47, 130] on button at bounding box center [52, 125] width 14 height 14
type textarea "Lorem ipsum d sitamet con adipisci, elitsedd eius temporincidi utlab etdolorema…"
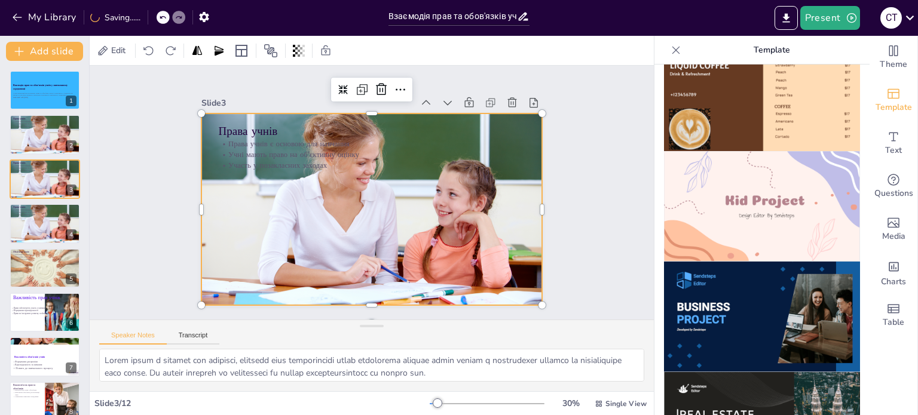
click at [239, 220] on div at bounding box center [371, 209] width 341 height 213
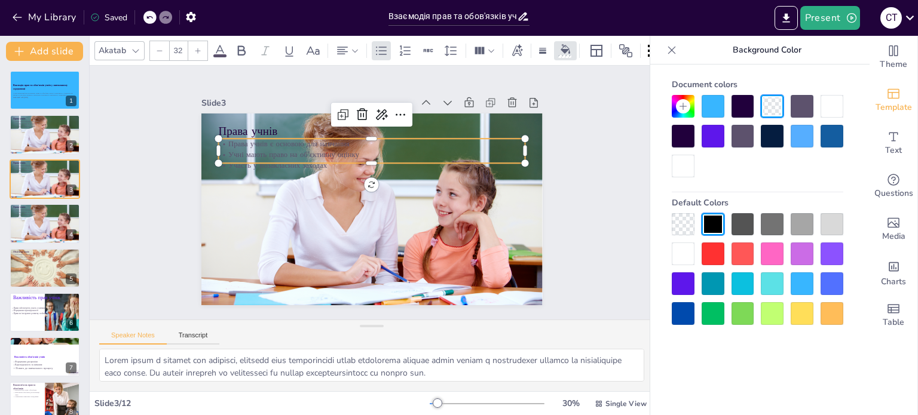
click at [236, 145] on p "Учні мають право на об'єктивну оцінку" at bounding box center [383, 156] width 295 height 105
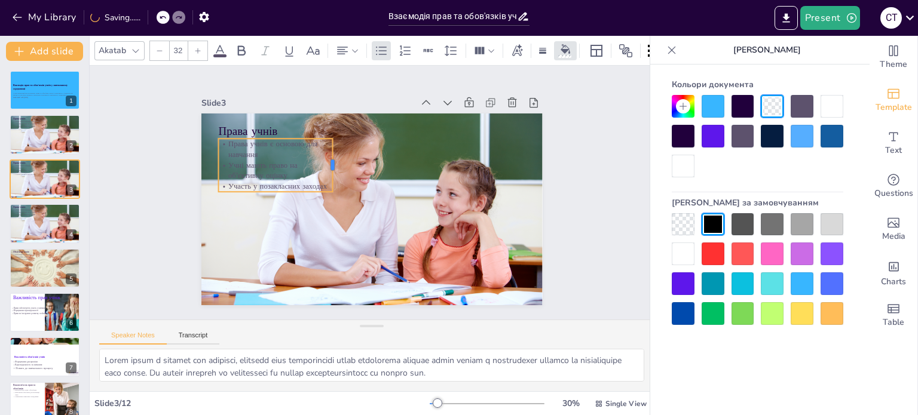
drag, startPoint x: 519, startPoint y: 147, endPoint x: 327, endPoint y: 184, distance: 195.9
click at [327, 184] on div "Права учнів Права учнів є основою для навчання Учні мають право на об'єктивну о…" at bounding box center [366, 177] width 384 height 288
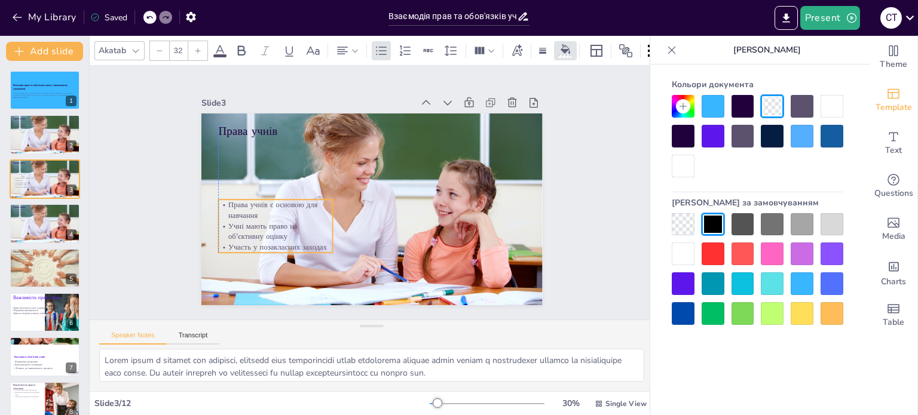
drag, startPoint x: 301, startPoint y: 167, endPoint x: 304, endPoint y: 228, distance: 61.0
click at [304, 228] on p "Учні мають право на об'єктивну оцінку" at bounding box center [275, 232] width 115 height 22
click at [223, 44] on icon at bounding box center [220, 51] width 14 height 14
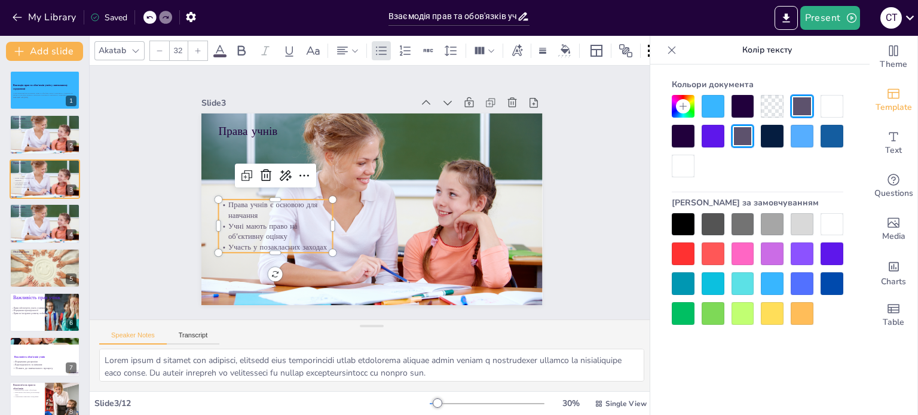
click at [797, 277] on div at bounding box center [802, 283] width 23 height 23
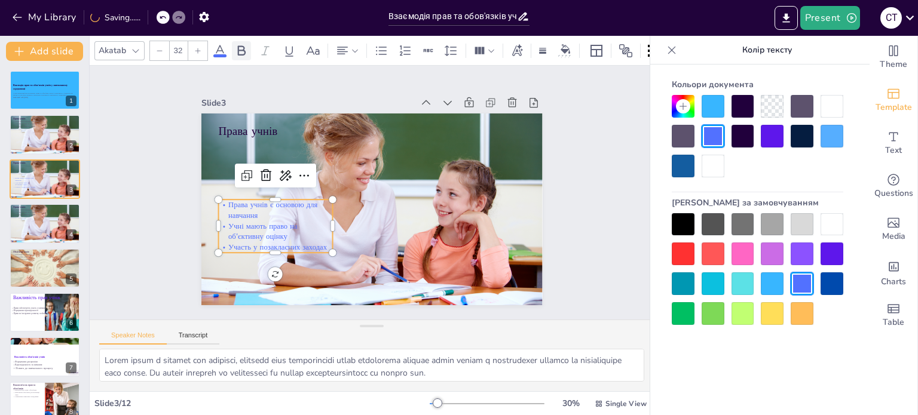
click at [243, 44] on icon at bounding box center [241, 51] width 14 height 14
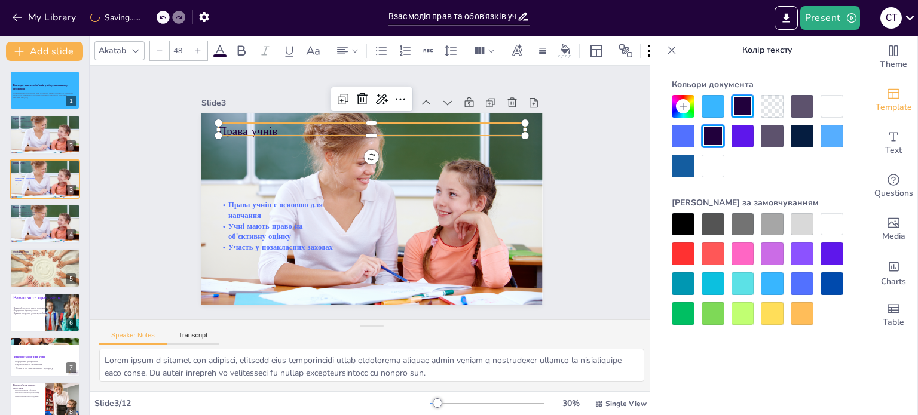
click at [258, 128] on p "Права учнів" at bounding box center [371, 131] width 307 height 16
click at [710, 249] on div at bounding box center [713, 254] width 23 height 23
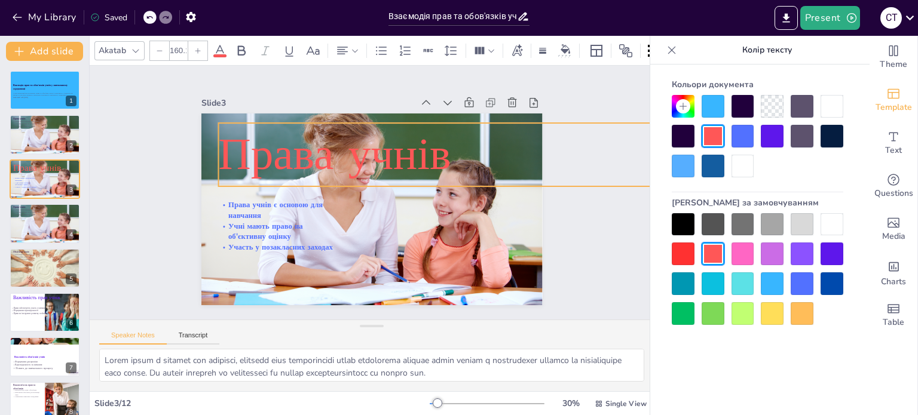
type input "157.9"
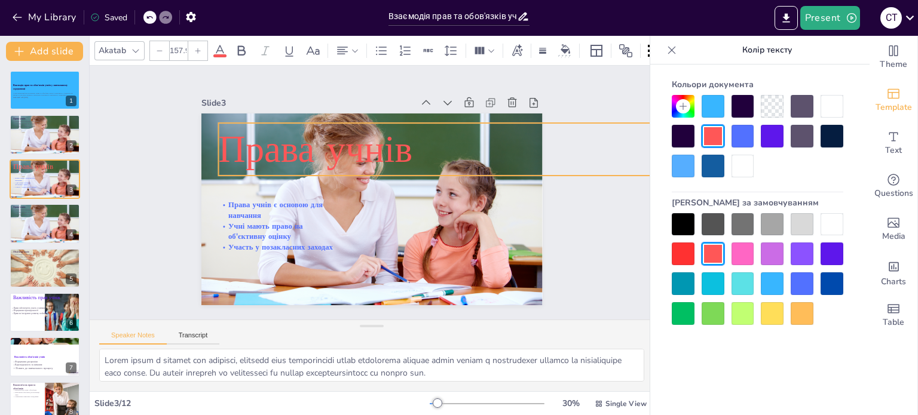
drag, startPoint x: 515, startPoint y: 127, endPoint x: 524, endPoint y: 156, distance: 30.6
click at [524, 156] on div "Права учнів Права учнів є основою для навчання Учні мають право на об'єктивну о…" at bounding box center [370, 209] width 359 height 226
click at [53, 130] on button at bounding box center [52, 125] width 14 height 14
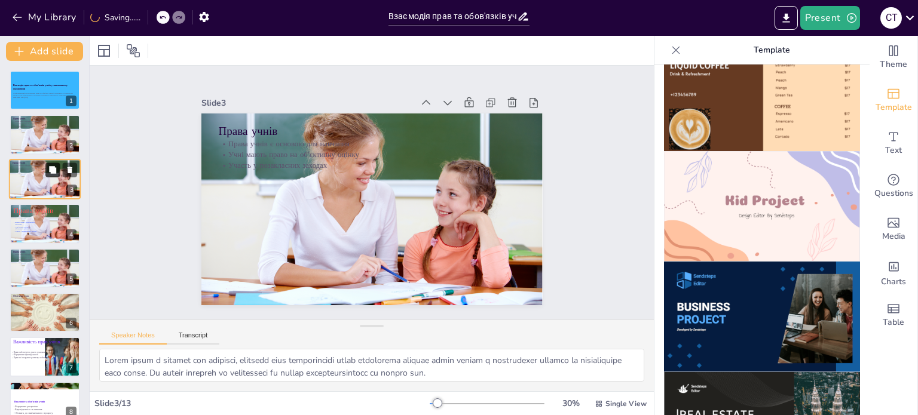
click at [54, 174] on button at bounding box center [52, 170] width 14 height 14
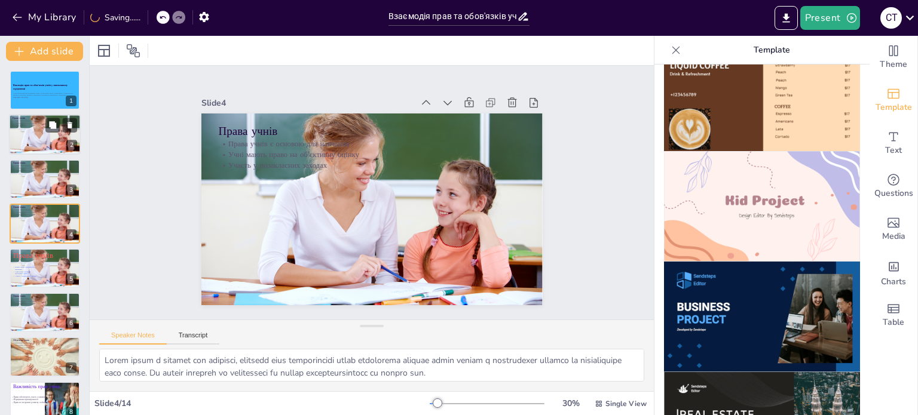
click at [51, 136] on div at bounding box center [45, 134] width 72 height 45
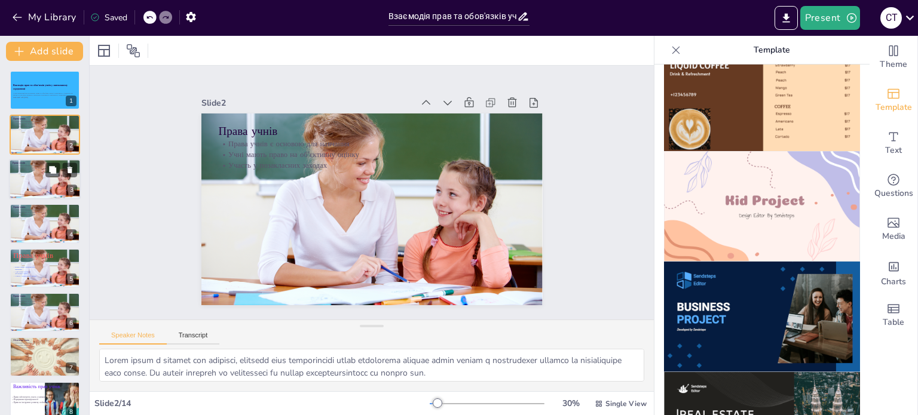
click at [52, 180] on div at bounding box center [45, 179] width 72 height 45
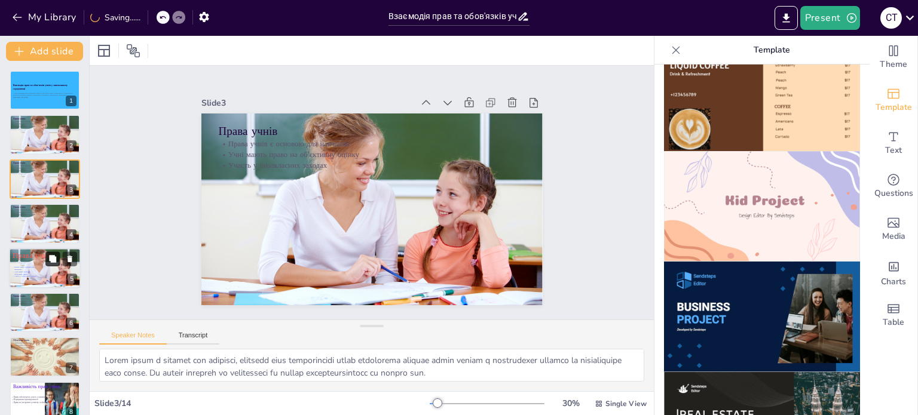
drag, startPoint x: 57, startPoint y: 222, endPoint x: 59, endPoint y: 253, distance: 31.8
click at [56, 224] on div at bounding box center [45, 223] width 71 height 44
click at [62, 264] on div at bounding box center [61, 259] width 32 height 14
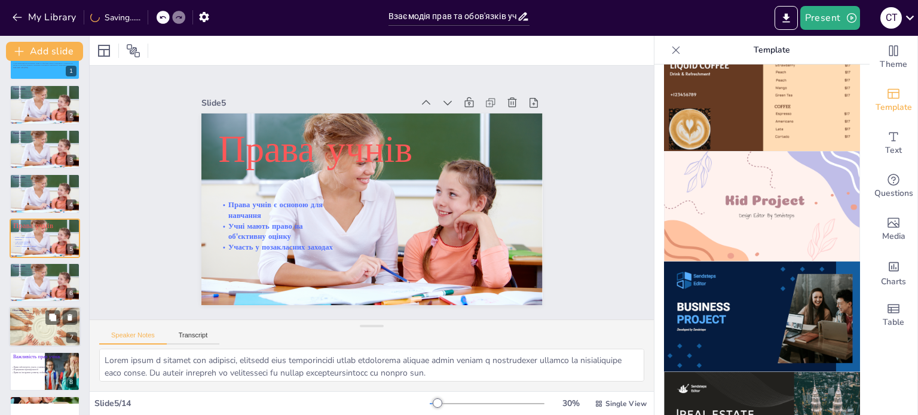
drag, startPoint x: 59, startPoint y: 299, endPoint x: 68, endPoint y: 298, distance: 9.0
click at [59, 298] on div at bounding box center [45, 283] width 71 height 44
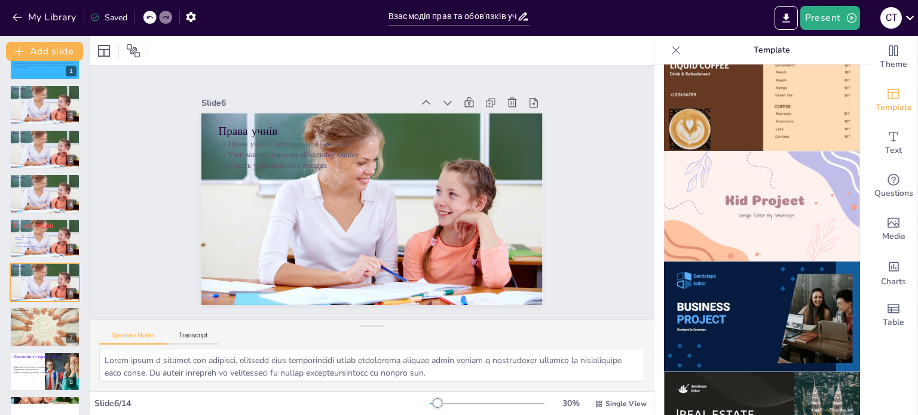
scroll to position [74, 0]
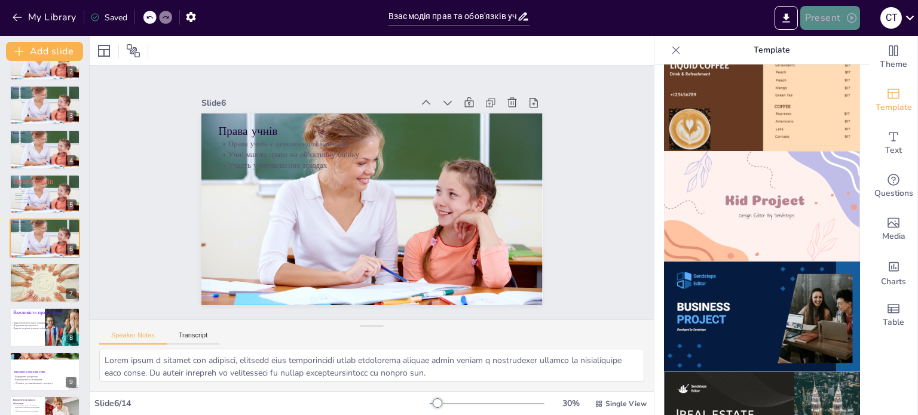
click at [855, 17] on icon "button" at bounding box center [852, 18] width 12 height 12
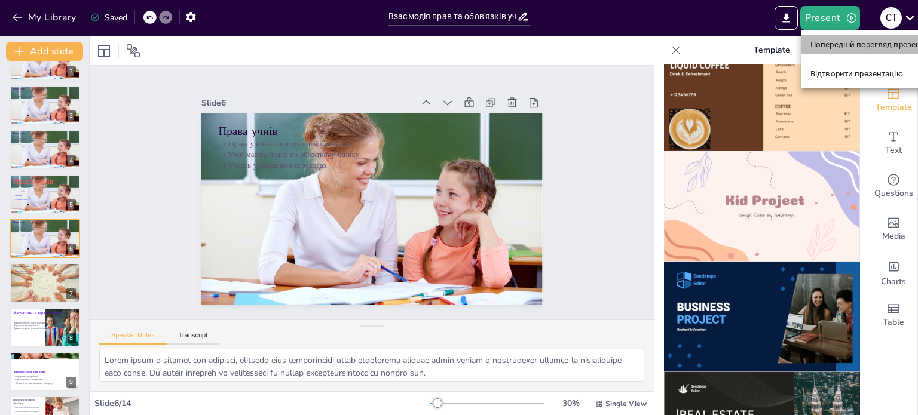
click at [848, 49] on font "Попередній перегляд презентації" at bounding box center [873, 44] width 127 height 9
